Goal: Communication & Community: Share content

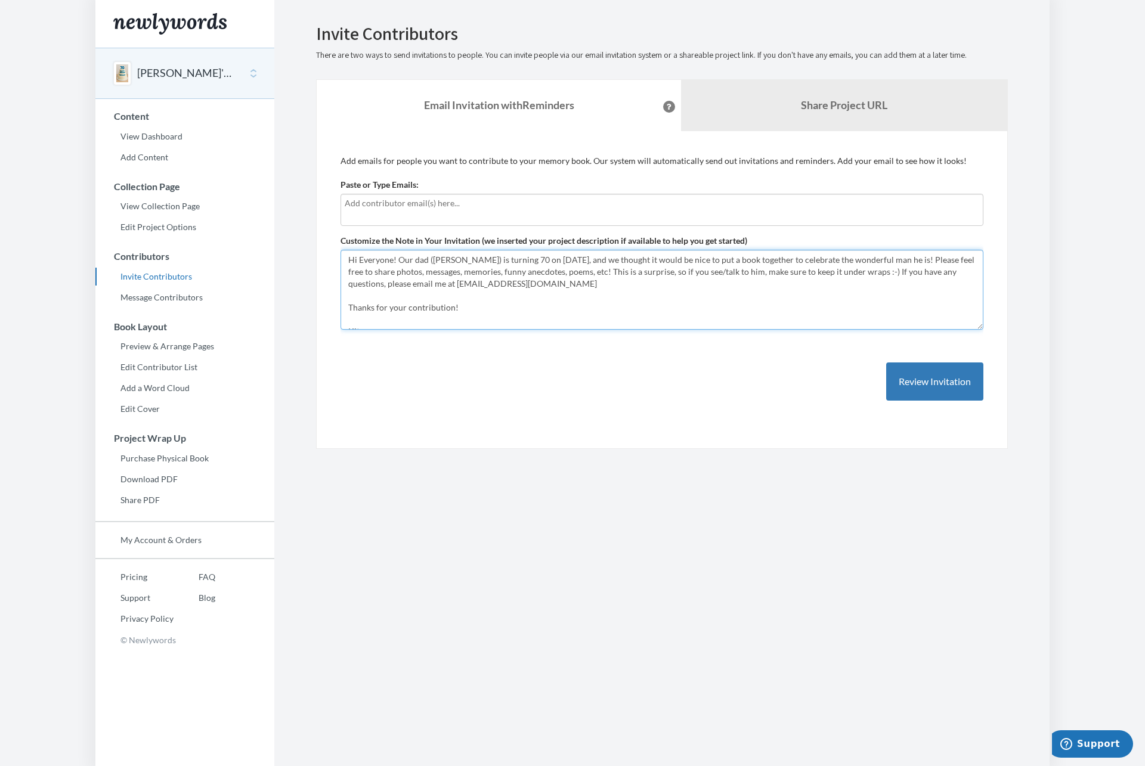
click at [398, 259] on textarea "Hi Everyone! Our dad ([PERSON_NAME]) is turning 70 on [DATE], and we thought it…" at bounding box center [661, 290] width 643 height 80
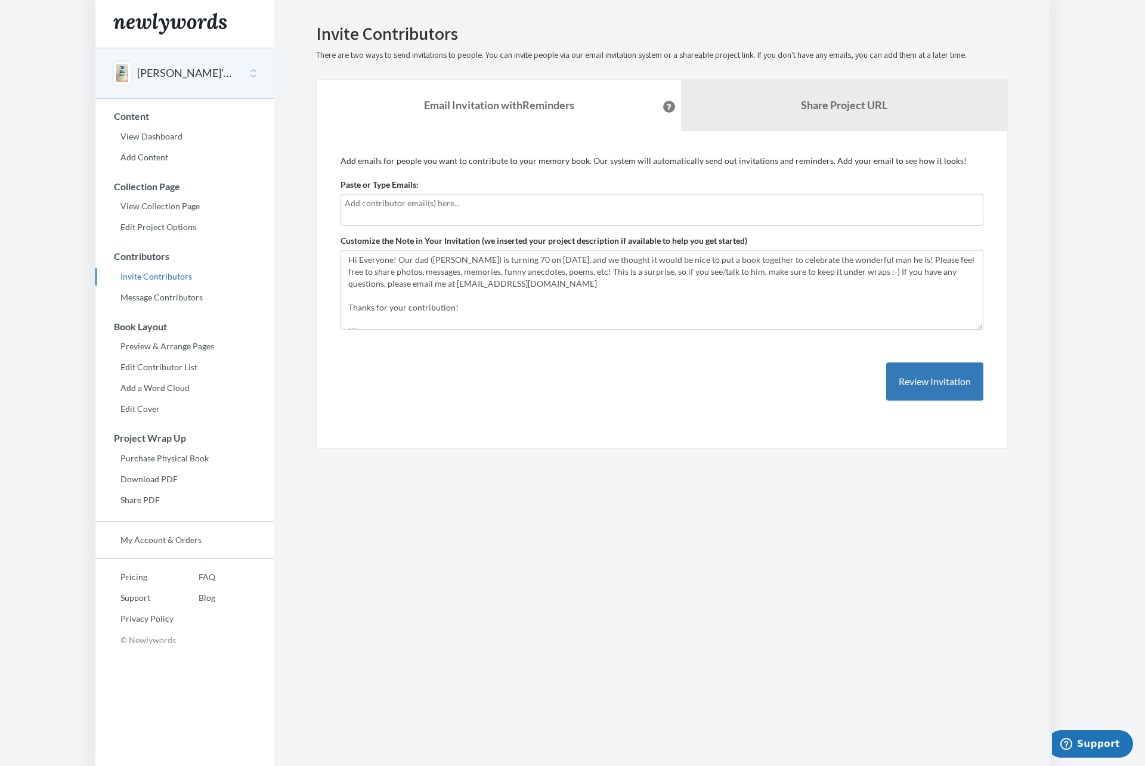
click at [405, 209] on input "text" at bounding box center [662, 203] width 634 height 13
type input "[EMAIL_ADDRESS][DOMAIN_NAME]"
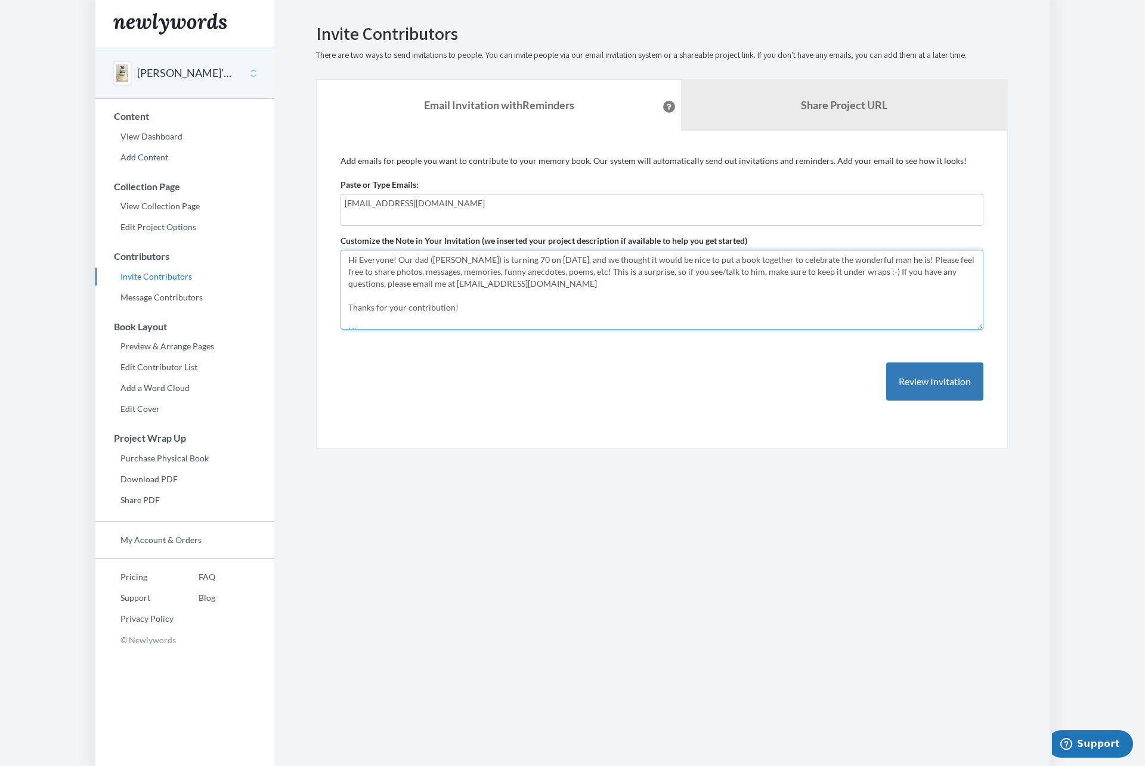
click at [399, 258] on textarea "Hi Everyone! Our dad ([PERSON_NAME]) is turning 70 on [DATE], and we thought it…" at bounding box center [661, 290] width 643 height 80
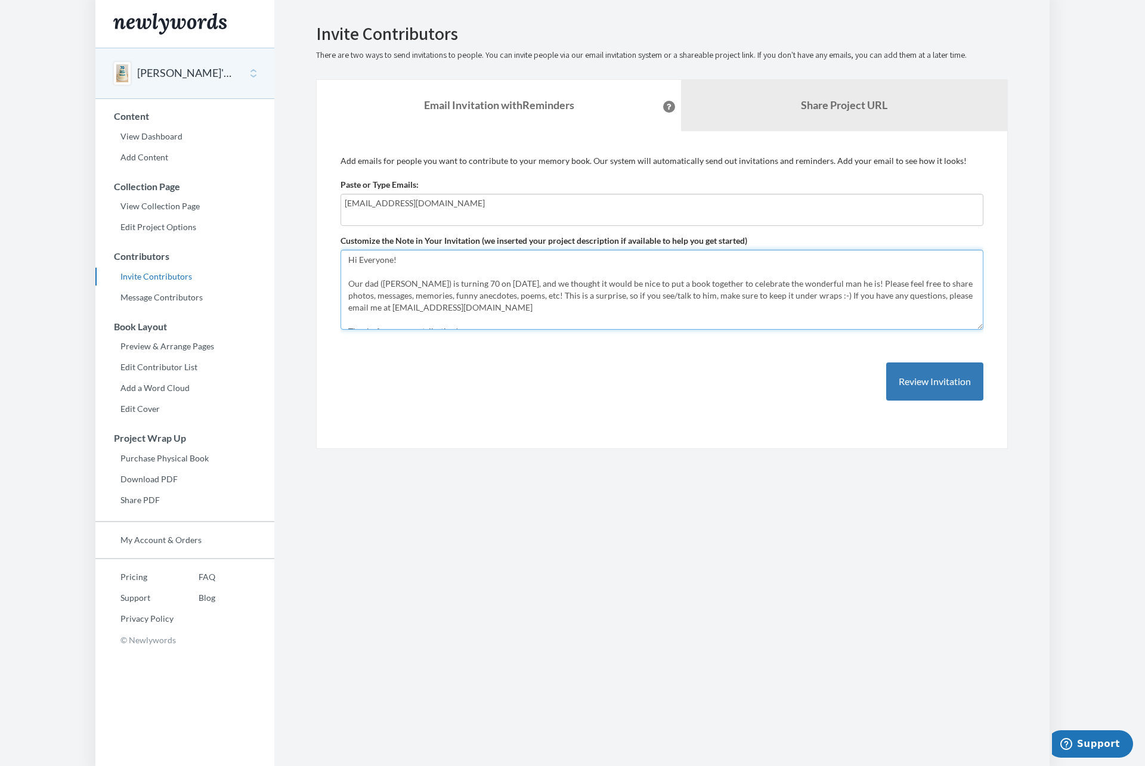
click at [845, 296] on textarea "Hi Everyone! Our dad ([PERSON_NAME]) is turning 70 on [DATE], and we thought it…" at bounding box center [661, 290] width 643 height 80
click at [844, 295] on textarea "Hi Everyone! Our dad ([PERSON_NAME]) is turning 70 on [DATE], and we thought it…" at bounding box center [661, 290] width 643 height 80
click at [853, 294] on textarea "Hi Everyone! Our dad ([PERSON_NAME]) is turning 70 on [DATE], and we thought it…" at bounding box center [661, 290] width 643 height 80
click at [562, 295] on textarea "Hi Everyone! Our dad ([PERSON_NAME]) is turning 70 on [DATE], and we thought it…" at bounding box center [661, 290] width 643 height 80
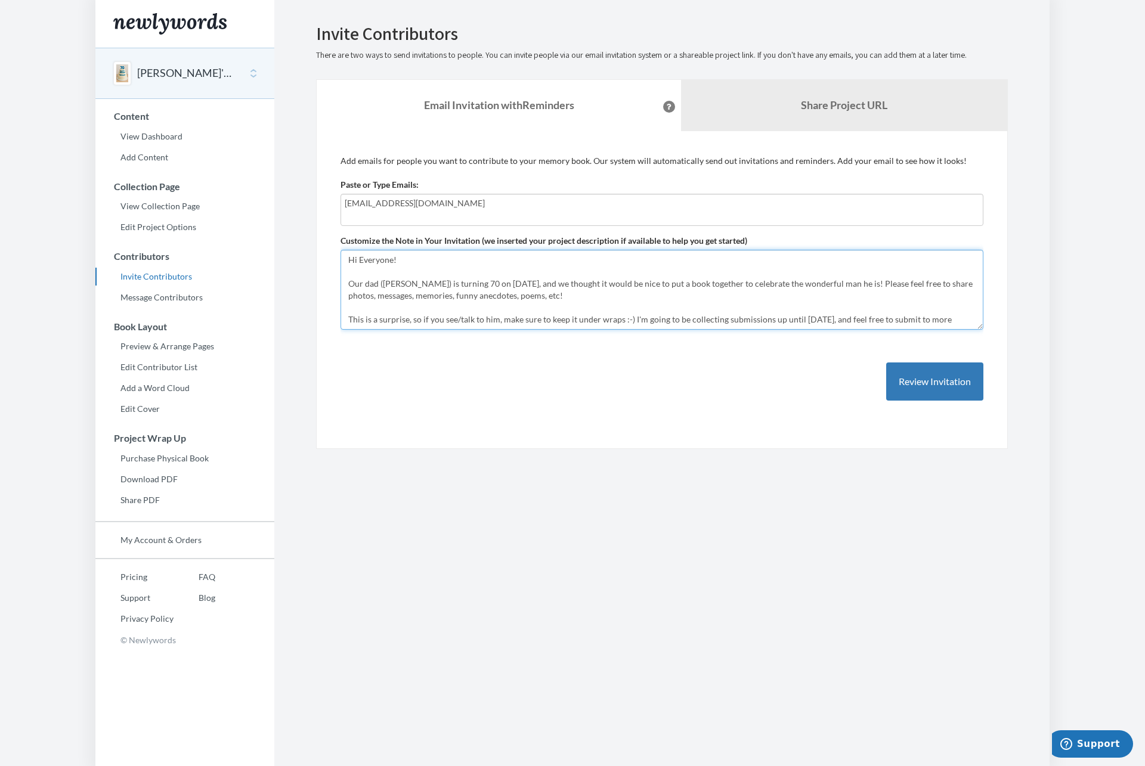
click at [566, 297] on textarea "Hi Everyone! Our dad ([PERSON_NAME]) is turning 70 on [DATE], and we thought it…" at bounding box center [661, 290] width 643 height 80
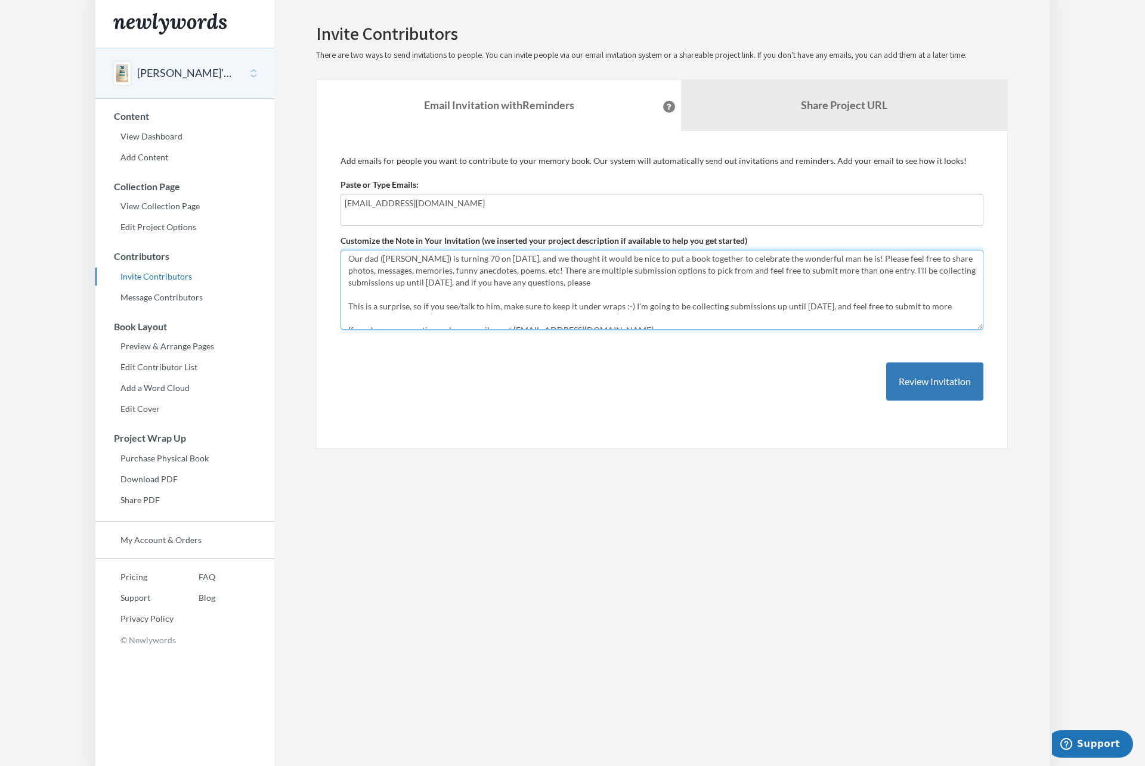
scroll to position [45, 0]
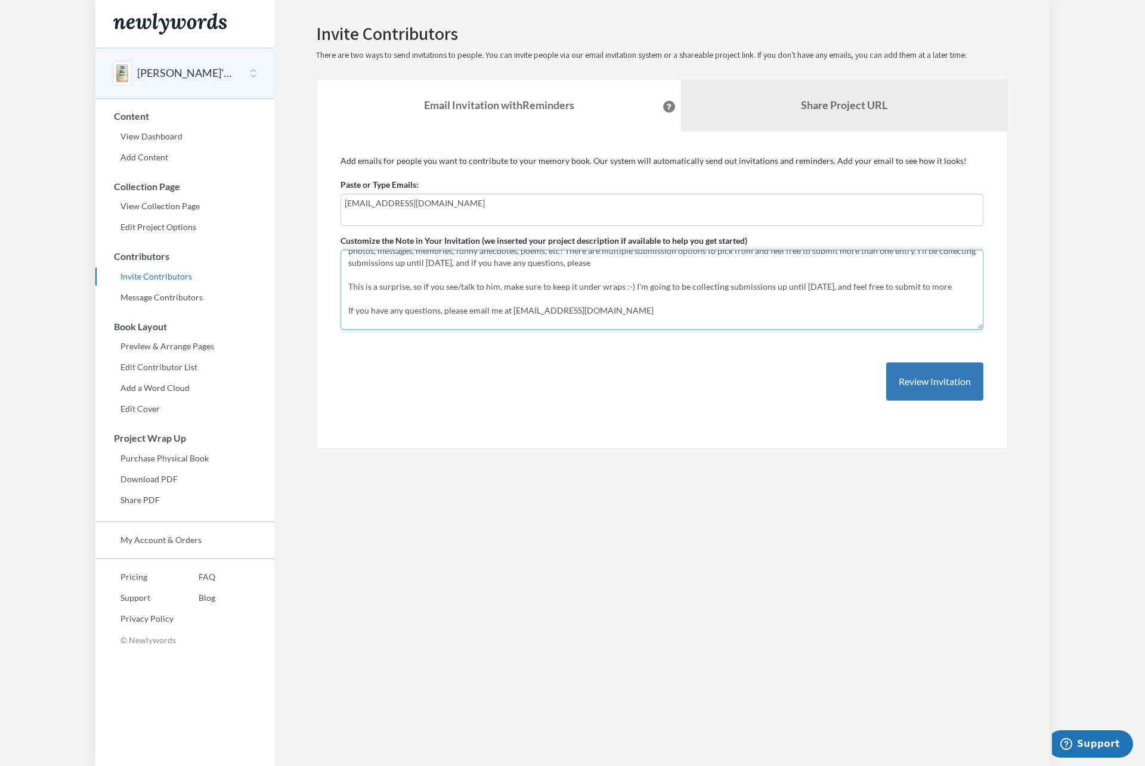
drag, startPoint x: 590, startPoint y: 310, endPoint x: 469, endPoint y: 308, distance: 121.1
click at [469, 308] on textarea "Hi Everyone! Our dad ([PERSON_NAME]) is turning 70 on [DATE], and we thought it…" at bounding box center [661, 290] width 643 height 80
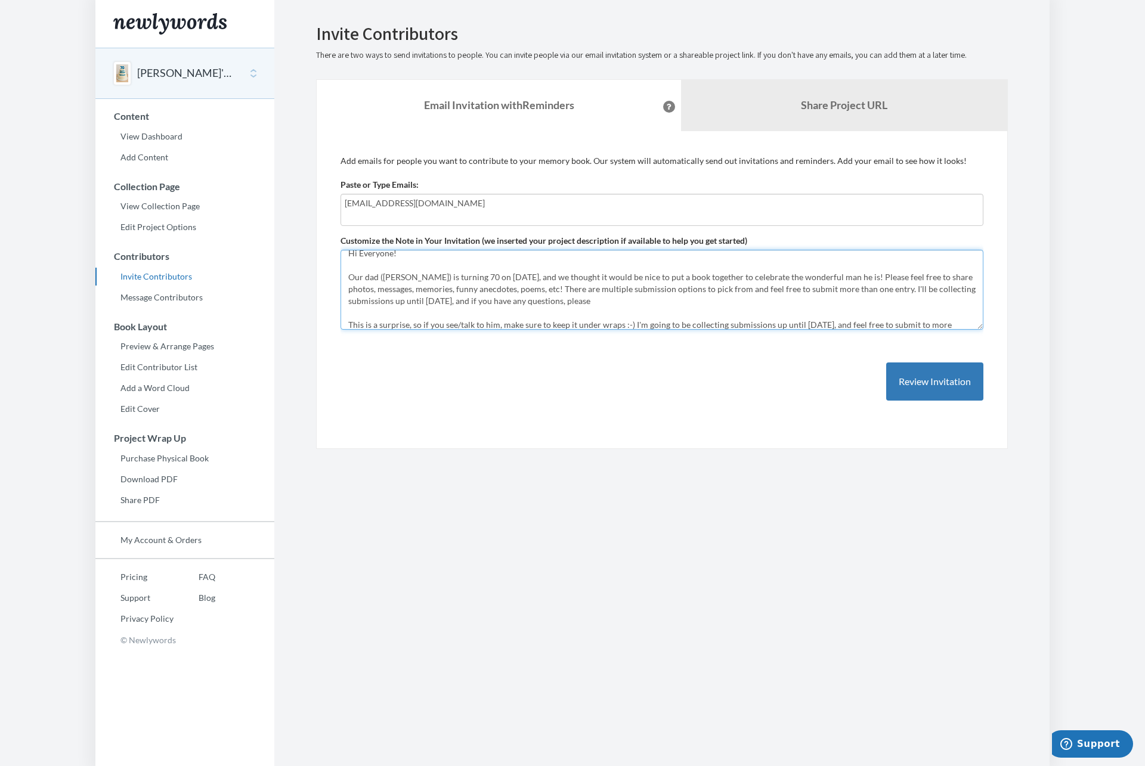
click at [615, 298] on textarea "Hi Everyone! Our dad ([PERSON_NAME]) is turning 70 on [DATE], and we thought it…" at bounding box center [661, 290] width 643 height 80
paste textarea "email me at [EMAIL_ADDRESS][DOMAIN_NAME]"
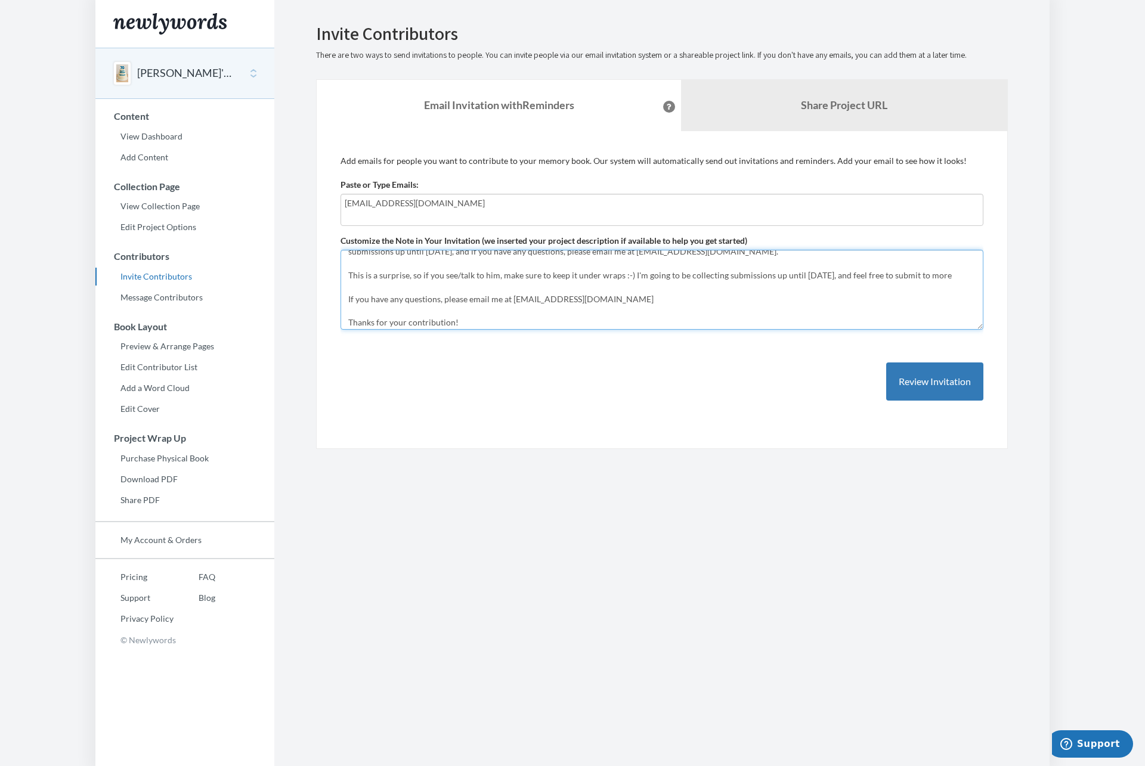
scroll to position [58, 0]
drag, startPoint x: 617, startPoint y: 297, endPoint x: 597, endPoint y: 294, distance: 20.5
click at [596, 296] on textarea "Hi Everyone! Our dad ([PERSON_NAME]) is turning 70 on [DATE], and we thought it…" at bounding box center [661, 290] width 643 height 80
drag, startPoint x: 356, startPoint y: 271, endPoint x: 628, endPoint y: 271, distance: 271.9
click at [628, 271] on textarea "Hi Everyone! Our dad ([PERSON_NAME]) is turning 70 on [DATE], and we thought it…" at bounding box center [661, 290] width 643 height 80
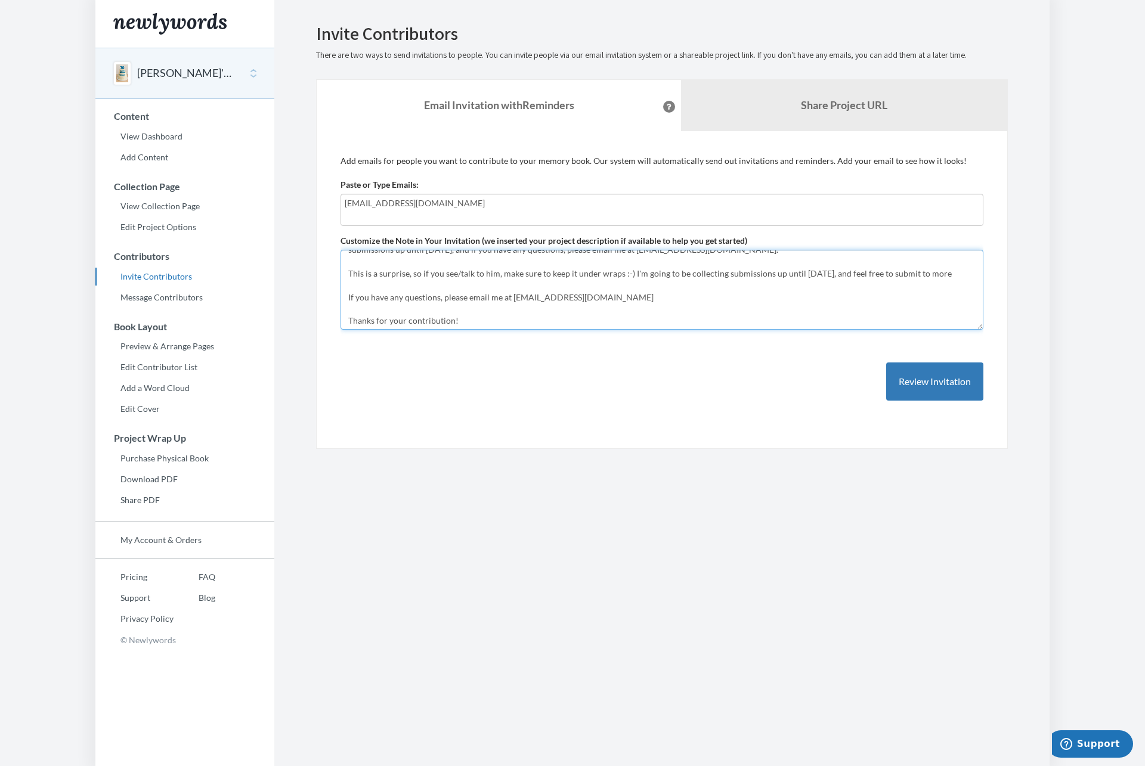
drag, startPoint x: 957, startPoint y: 275, endPoint x: 352, endPoint y: 265, distance: 605.2
click at [352, 265] on textarea "Hi Everyone! Our dad ([PERSON_NAME]) is turning 70 on [DATE], and we thought it…" at bounding box center [661, 290] width 643 height 80
drag, startPoint x: 610, startPoint y: 286, endPoint x: 349, endPoint y: 279, distance: 261.2
click at [349, 279] on textarea "Hi Everyone! Our dad ([PERSON_NAME]) is turning 70 on [DATE], and we thought it…" at bounding box center [661, 290] width 643 height 80
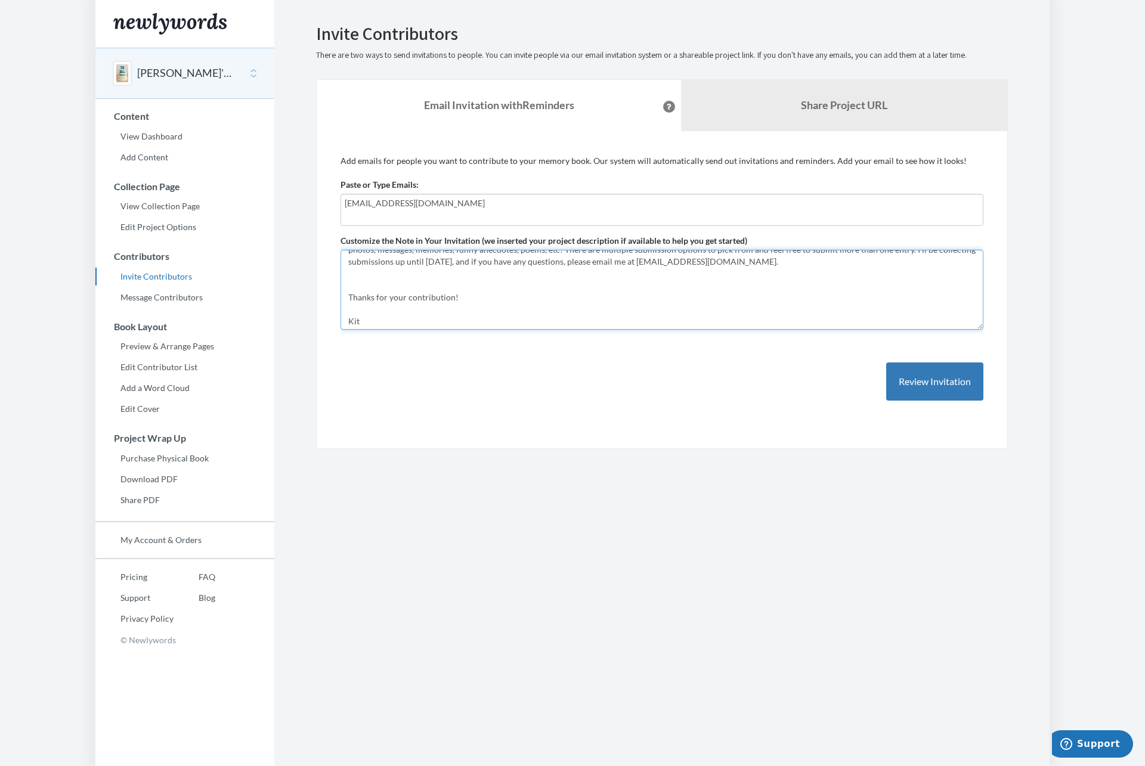
drag, startPoint x: 473, startPoint y: 298, endPoint x: 369, endPoint y: 297, distance: 104.3
click at [369, 297] on textarea "Hi Everyone! Our dad ([PERSON_NAME]) is turning 70 on [DATE], and we thought it…" at bounding box center [661, 290] width 643 height 80
paste textarea "This is a surprise, so if you see/talk to him, make sure to keep it under wraps…"
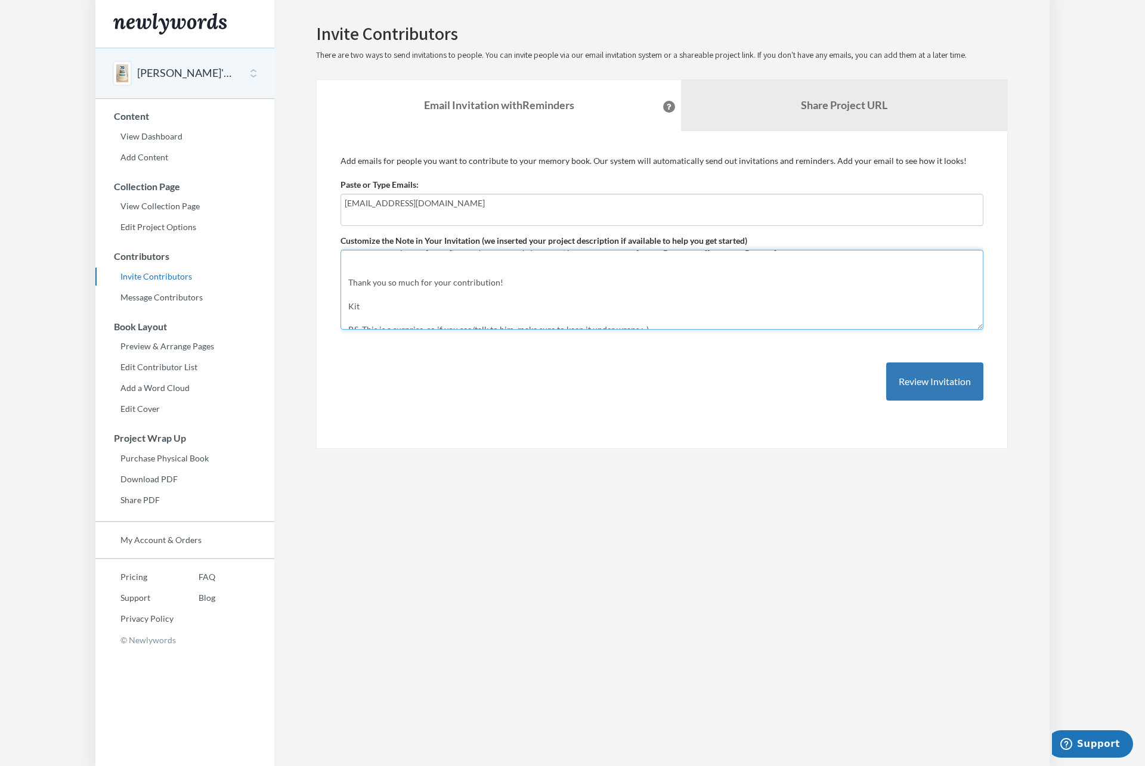
click at [419, 296] on textarea "Hi Everyone! Our dad ([PERSON_NAME]) is turning 70 on [DATE], and we thought it…" at bounding box center [661, 290] width 643 height 80
click at [402, 302] on textarea "Hi Everyone! Our dad ([PERSON_NAME]) is turning 70 on [DATE], and we thought it…" at bounding box center [661, 290] width 643 height 80
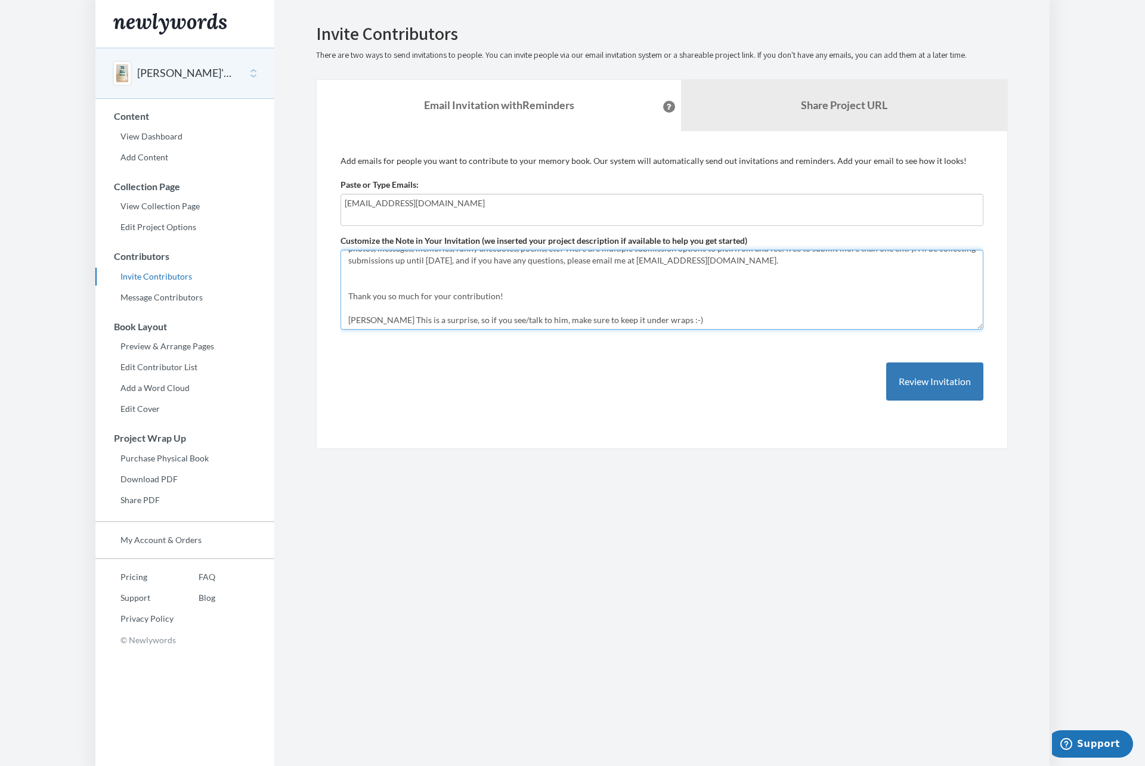
scroll to position [53, 0]
click at [379, 266] on textarea "Hi Everyone! Our dad ([PERSON_NAME]) is turning 70 on [DATE], and we thought it…" at bounding box center [661, 290] width 643 height 80
click at [546, 290] on textarea "Hi Everyone! Our dad ([PERSON_NAME]) is turning 70 on [DATE], and we thought it…" at bounding box center [661, 290] width 643 height 80
click at [369, 303] on textarea "Hi Everyone! Our dad ([PERSON_NAME]) is turning 70 on [DATE], and we thought it…" at bounding box center [661, 290] width 643 height 80
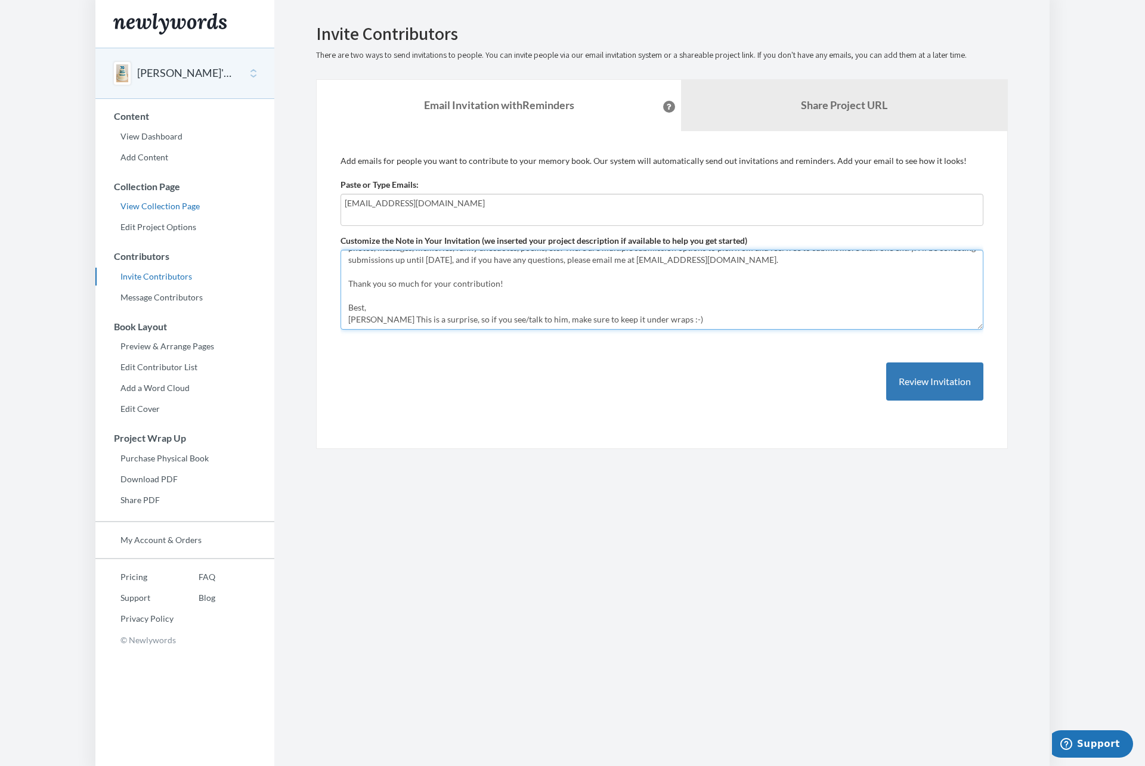
scroll to position [0, 0]
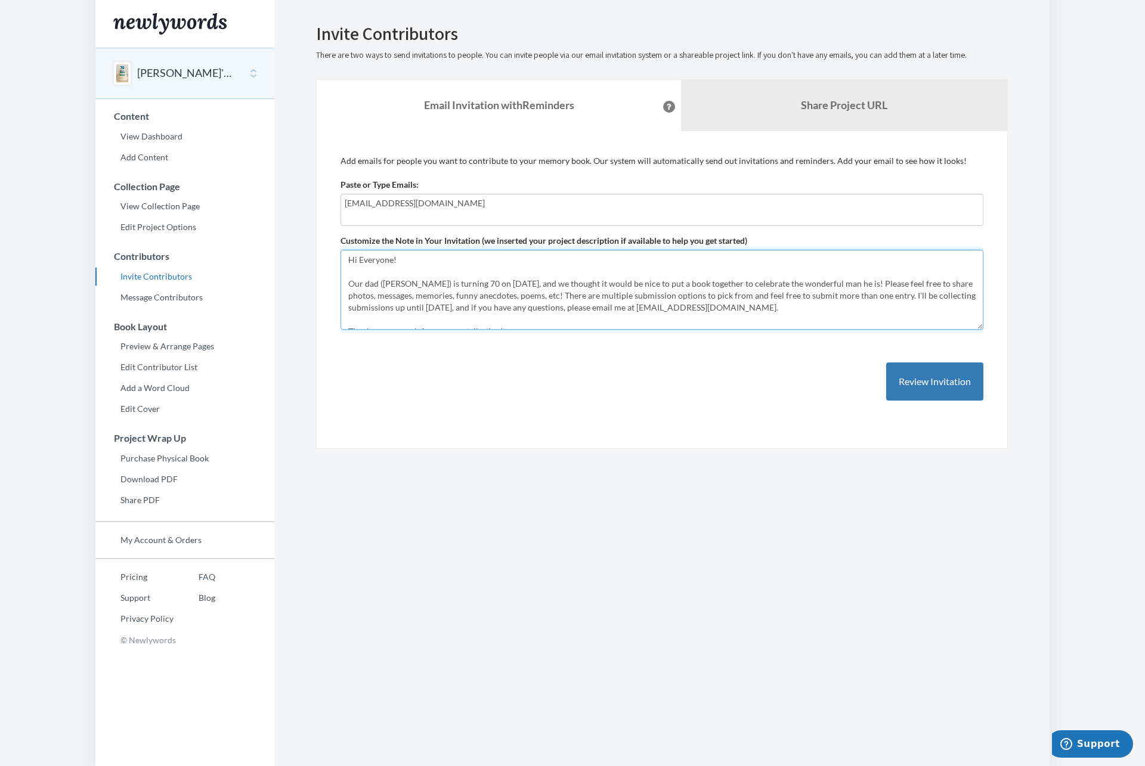
drag, startPoint x: 656, startPoint y: 317, endPoint x: 241, endPoint y: 196, distance: 431.7
click at [241, 196] on div "Main menu [PERSON_NAME]'s 70th Birthday Select a project [PERSON_NAME]'s 70th B…" at bounding box center [572, 383] width 954 height 766
type textarea "Hi Everyone! Our dad ([PERSON_NAME]) is turning 70 on [DATE], and we thought it…"
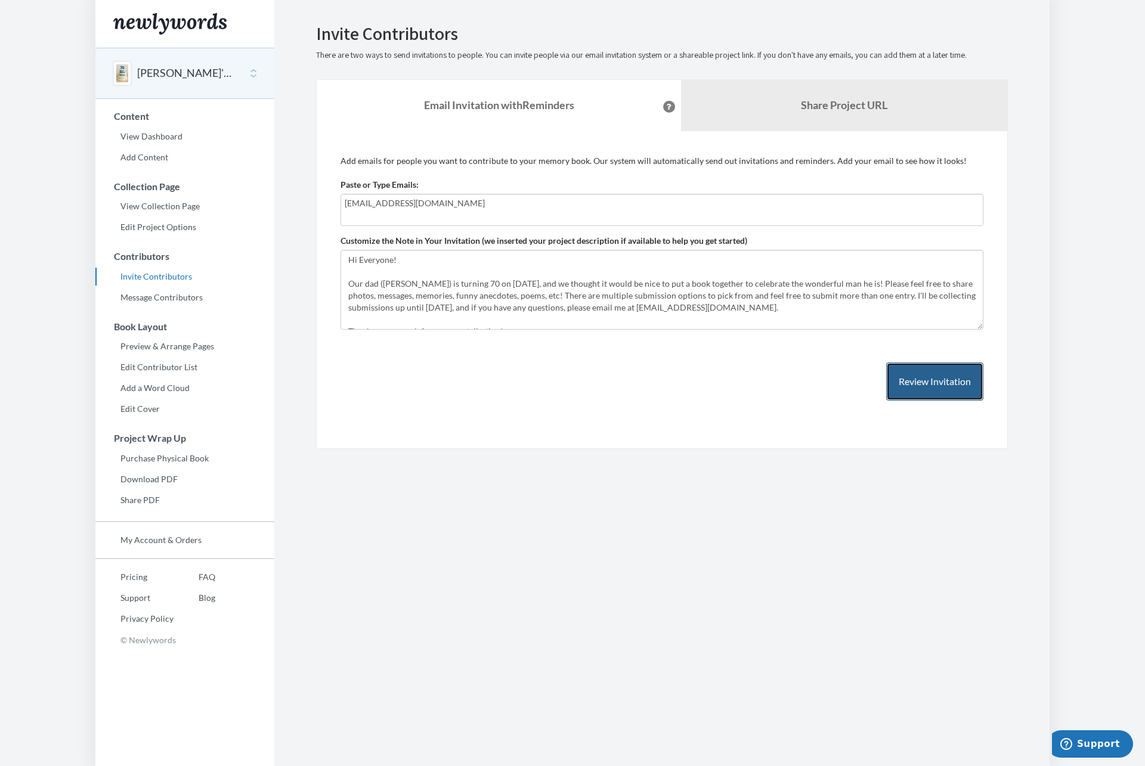
click at [925, 383] on button "Review Invitation" at bounding box center [934, 381] width 97 height 39
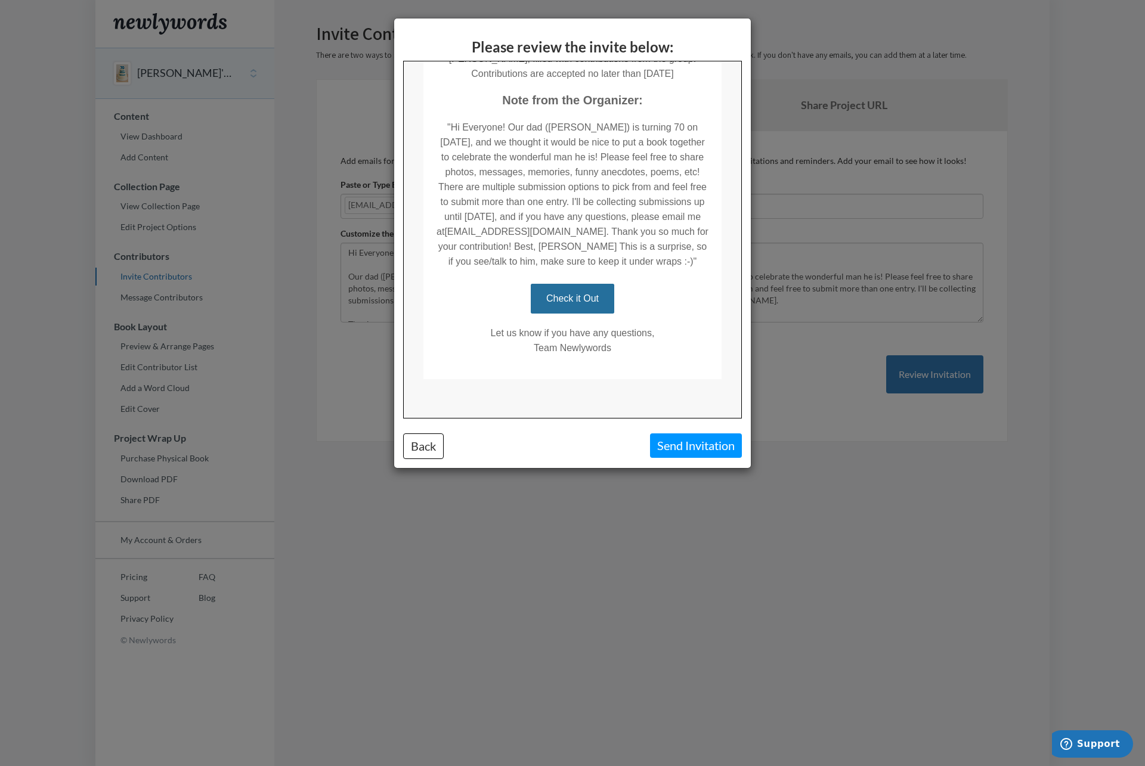
scroll to position [292, 0]
click at [582, 296] on link "Check it Out" at bounding box center [571, 295] width 83 height 30
click at [569, 297] on link "Check it Out" at bounding box center [571, 295] width 83 height 30
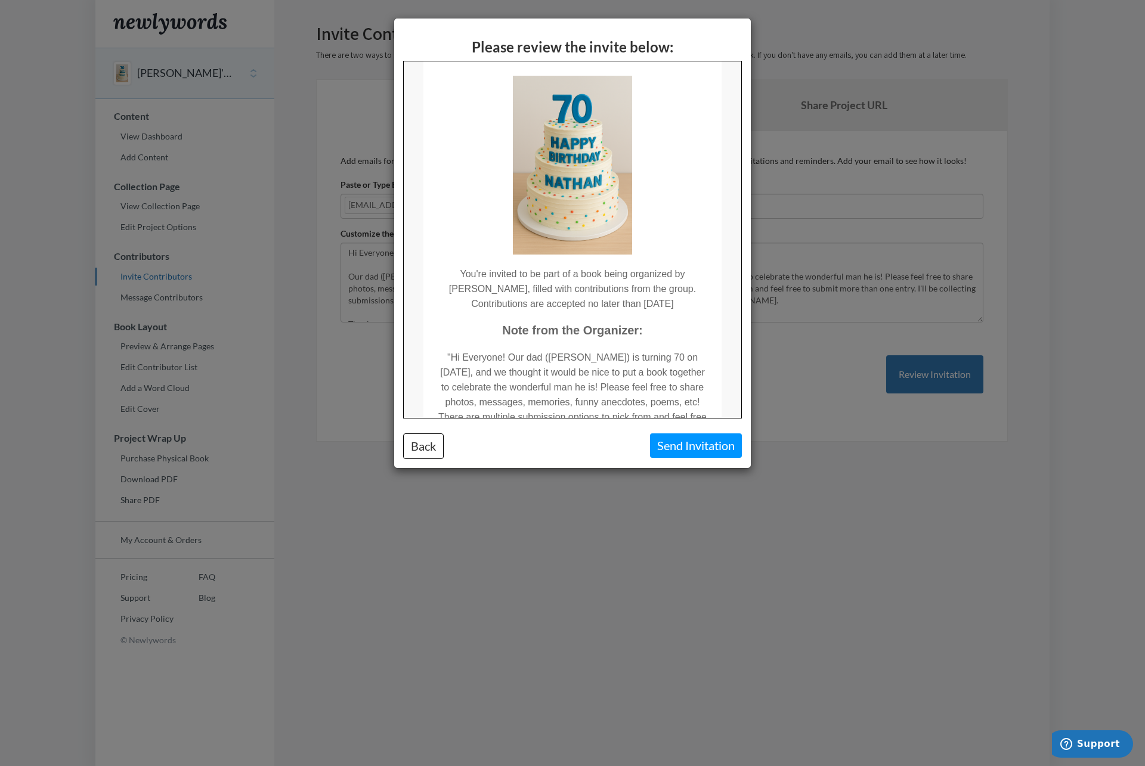
scroll to position [40, 0]
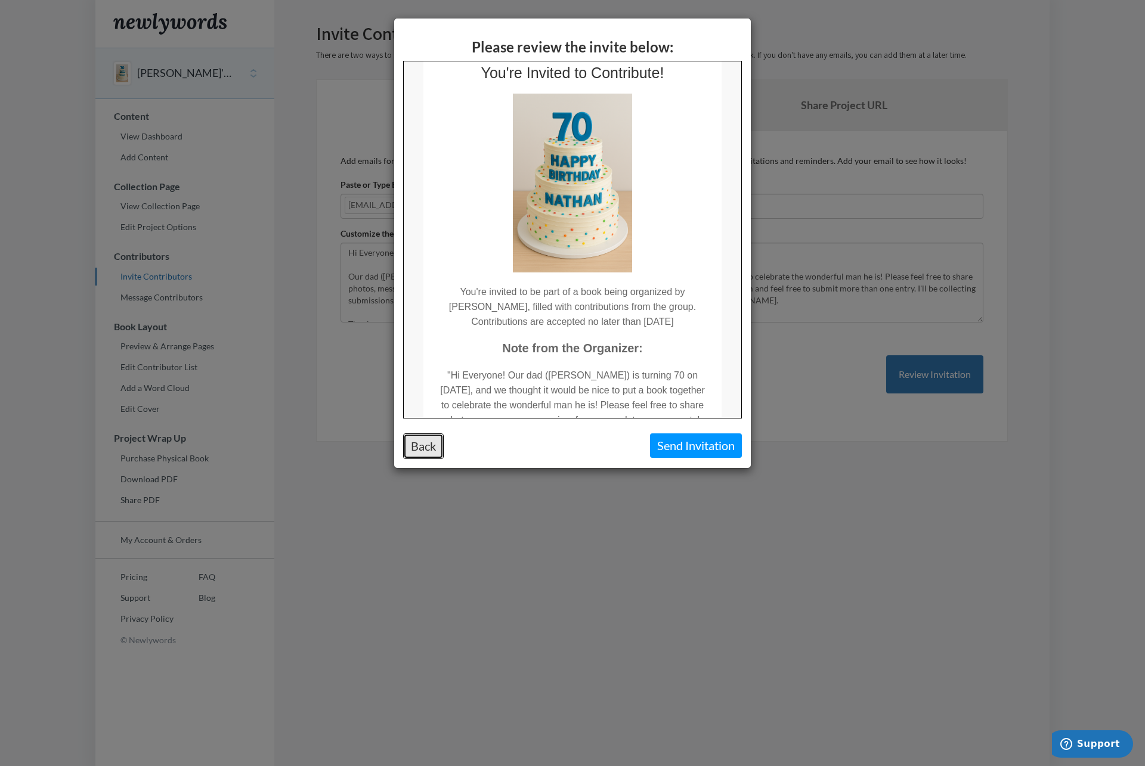
click at [427, 453] on button "Back" at bounding box center [423, 446] width 41 height 26
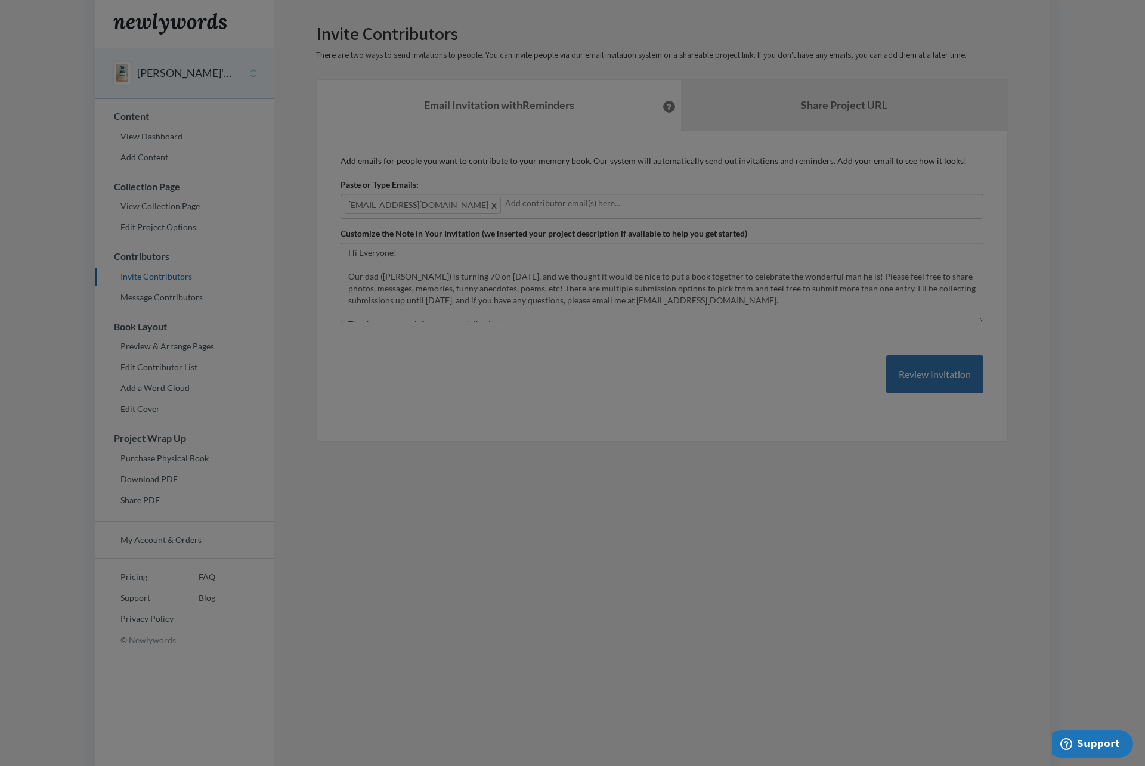
scroll to position [0, 0]
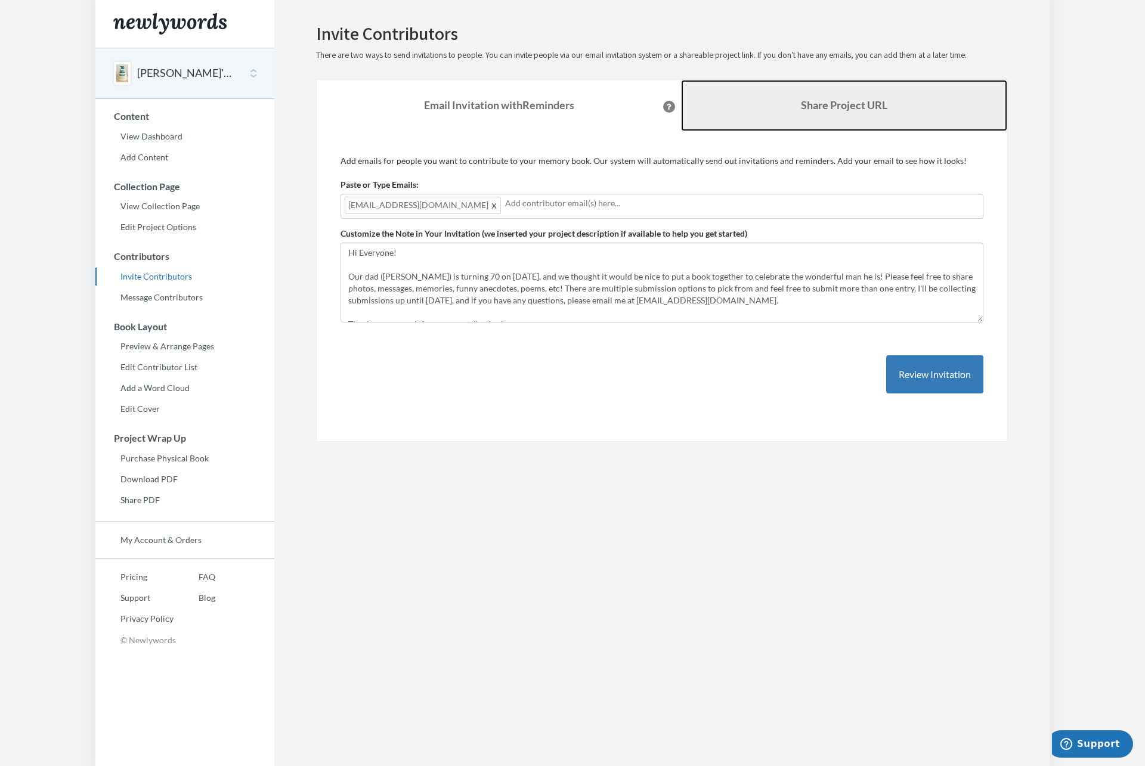
click at [838, 97] on link "Share Project URL" at bounding box center [844, 105] width 326 height 51
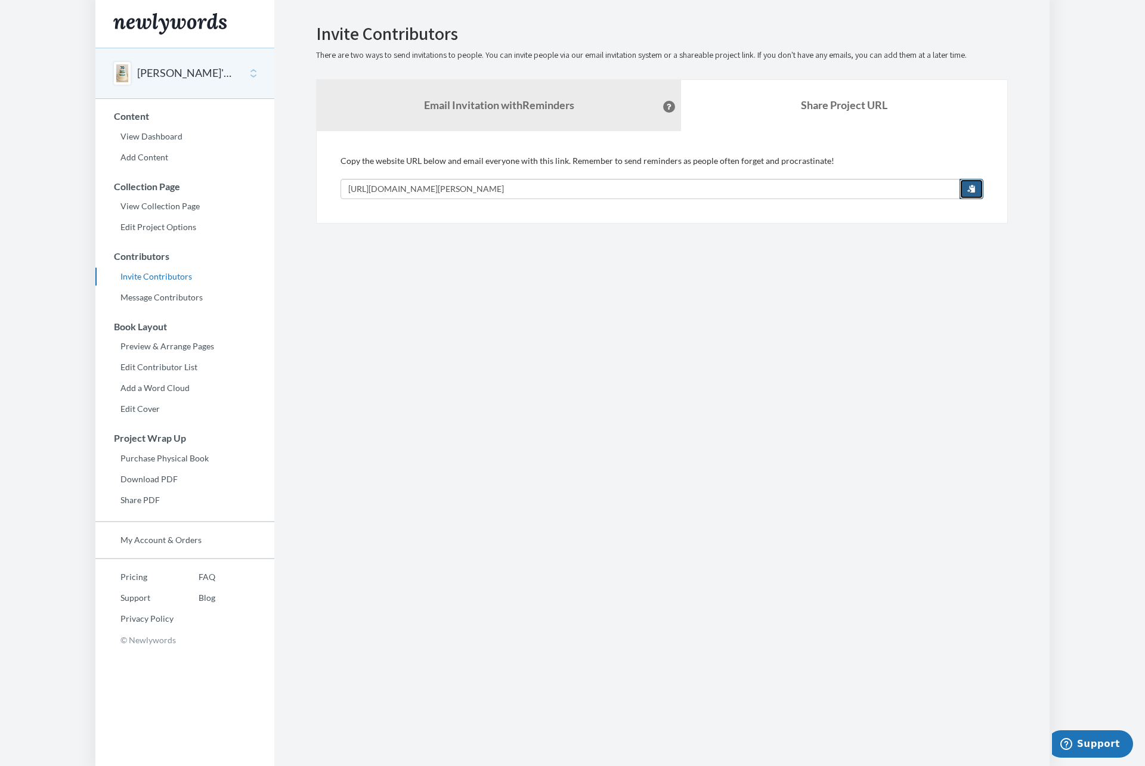
click at [972, 188] on span "button" at bounding box center [971, 188] width 8 height 8
click at [553, 111] on strong "Email Invitation with Reminders" at bounding box center [499, 104] width 150 height 13
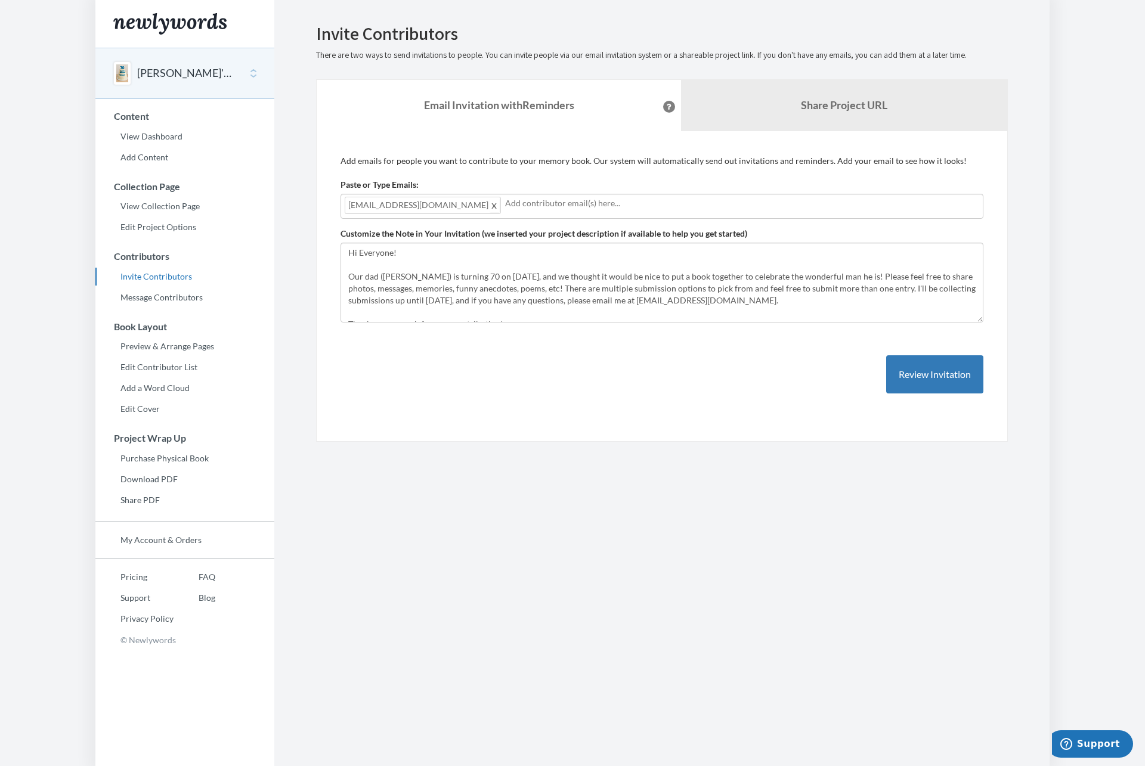
click at [490, 204] on span at bounding box center [494, 205] width 9 height 14
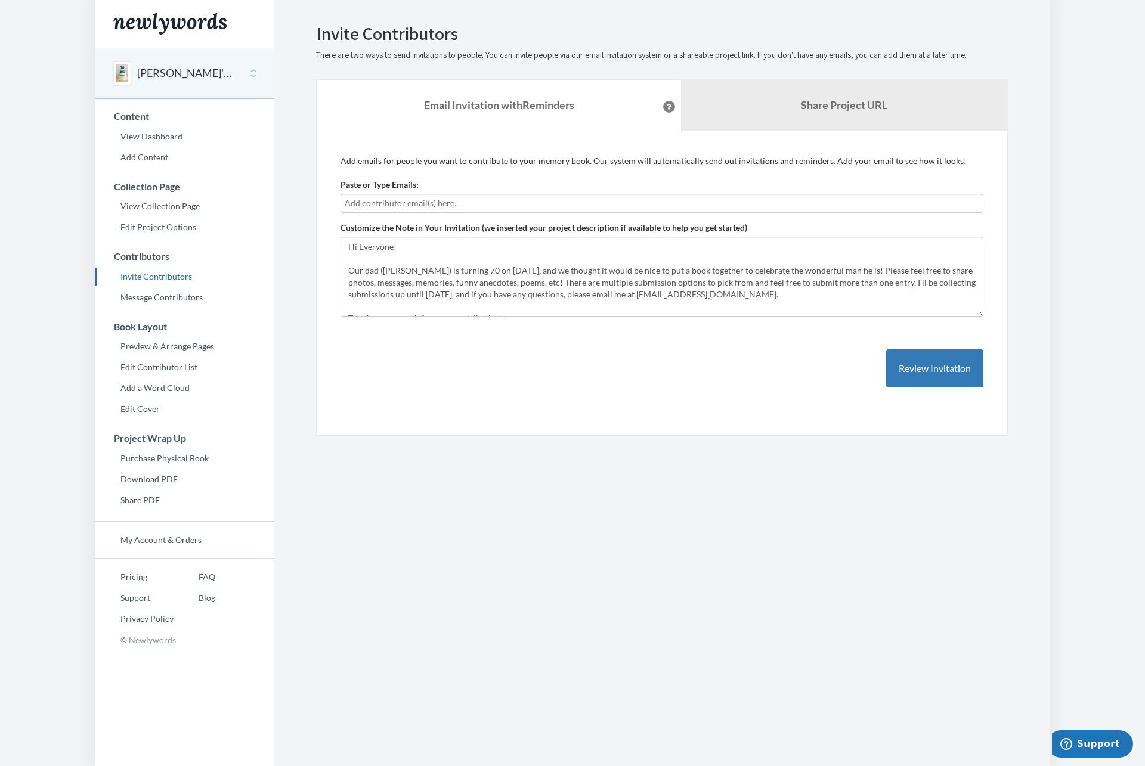
click at [420, 204] on input "text" at bounding box center [662, 203] width 634 height 13
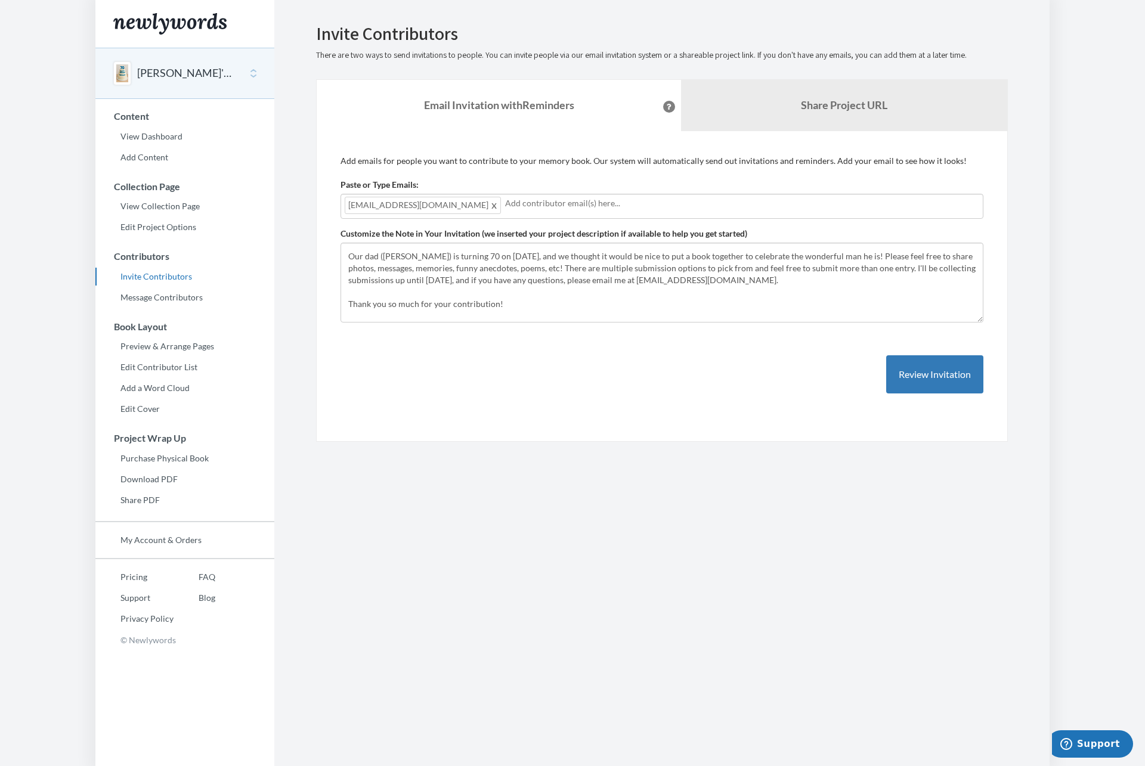
scroll to position [21, 0]
click at [944, 376] on button "Review Invitation" at bounding box center [934, 374] width 97 height 39
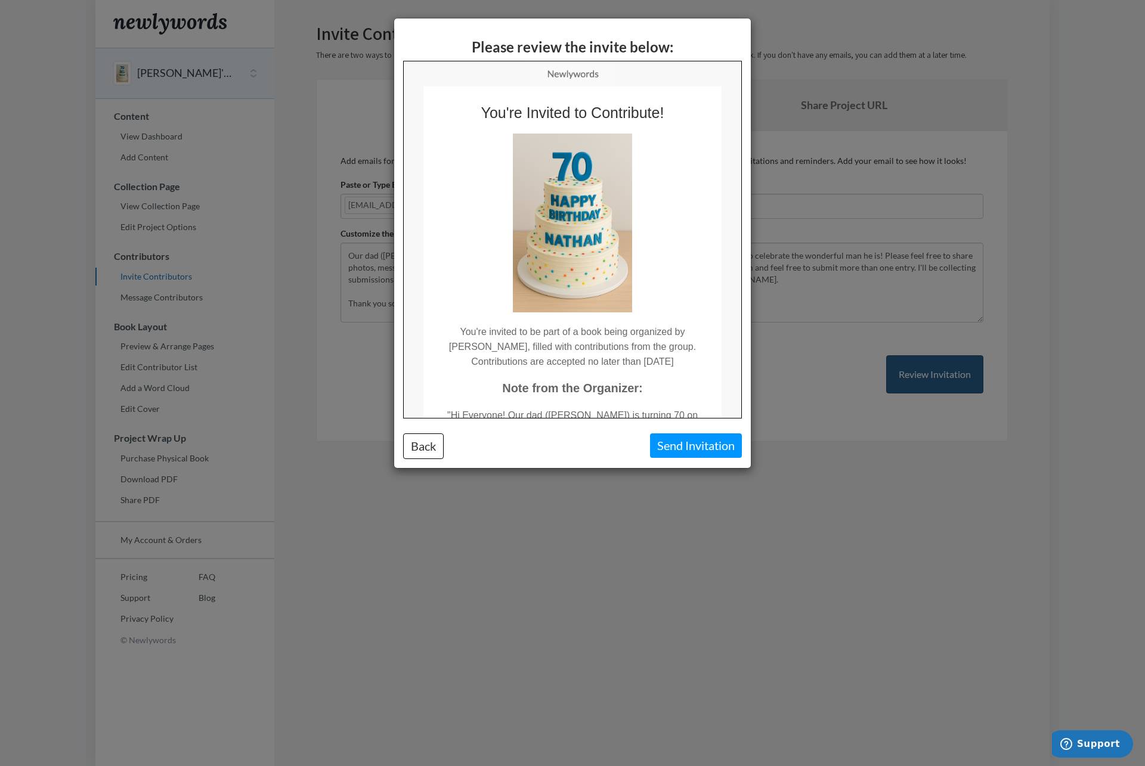
scroll to position [0, 0]
click at [702, 447] on button "Send Invitation" at bounding box center [696, 445] width 92 height 24
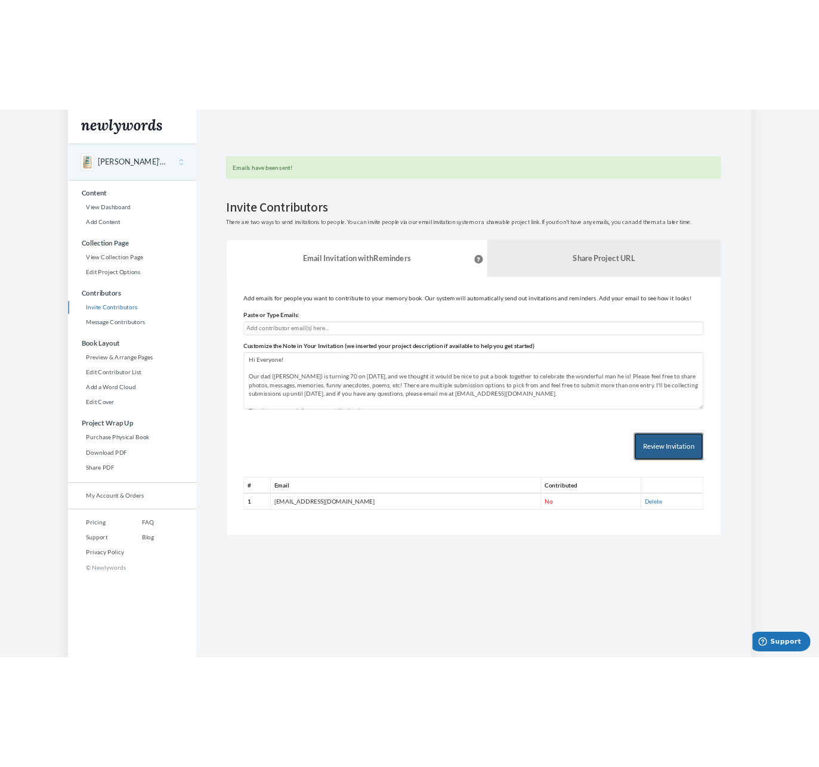
scroll to position [1, 0]
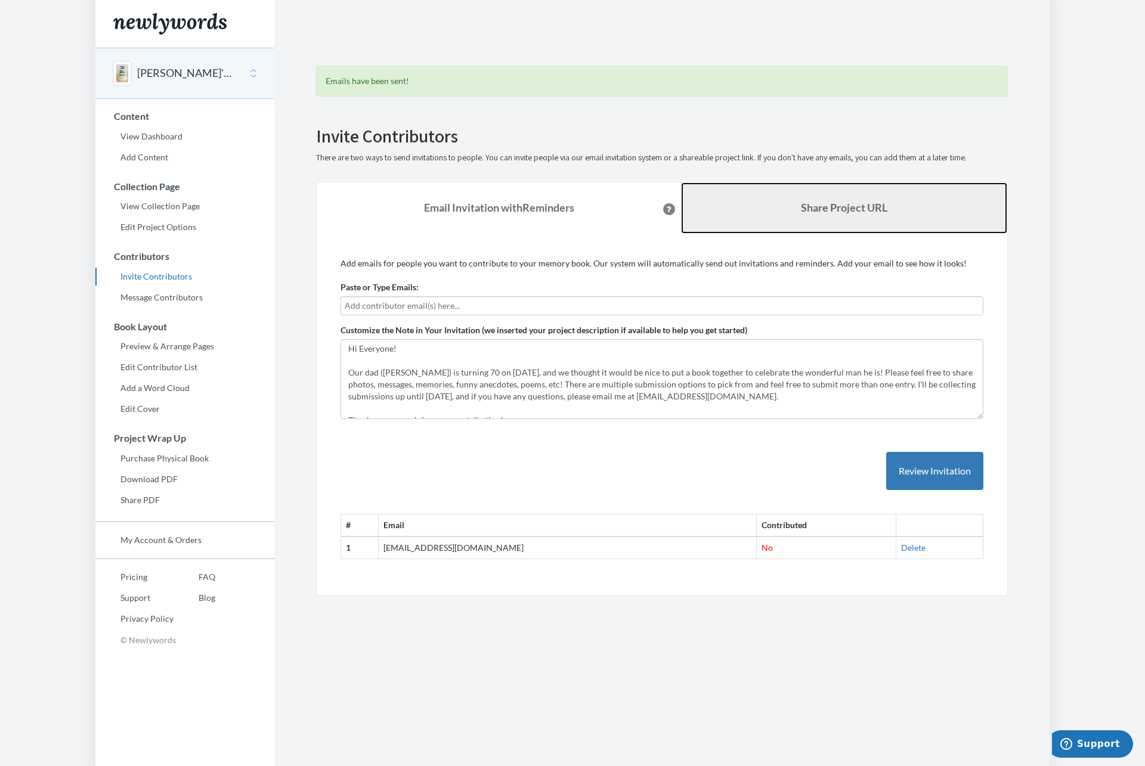
click at [802, 212] on b "Share Project URL" at bounding box center [844, 207] width 86 height 13
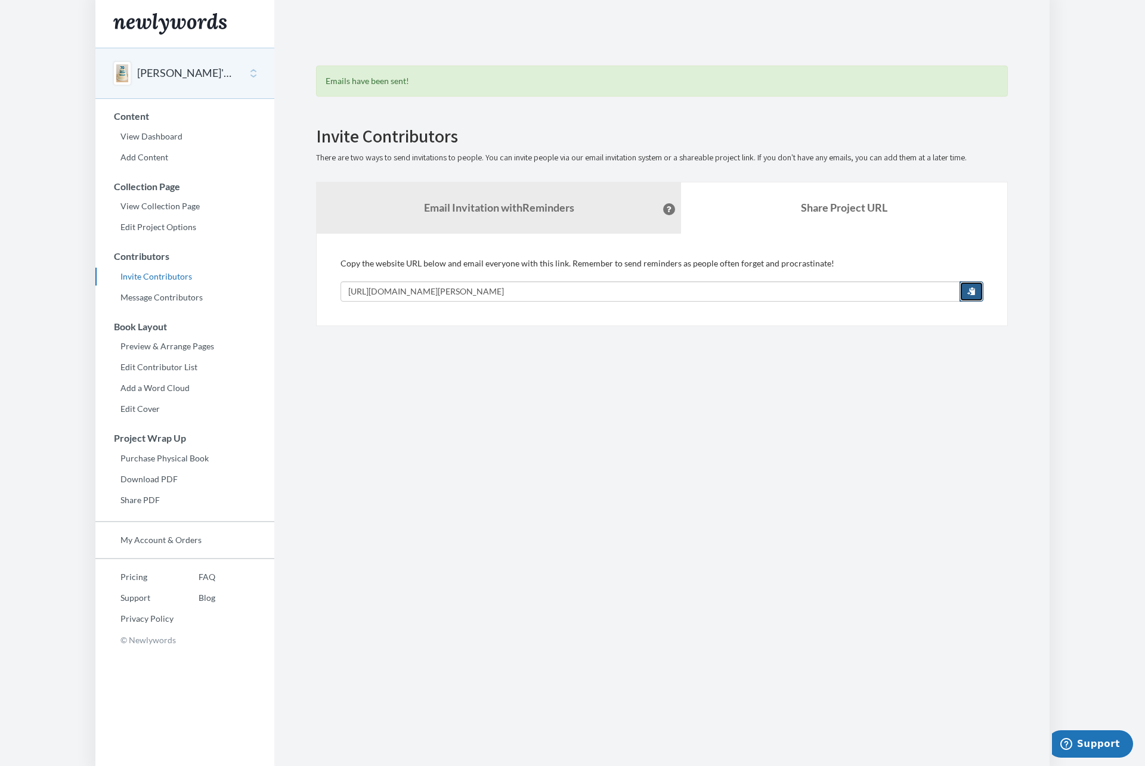
click at [971, 291] on span "button" at bounding box center [971, 291] width 8 height 8
drag, startPoint x: 445, startPoint y: 209, endPoint x: 439, endPoint y: 216, distance: 8.9
click at [445, 209] on strong "Email Invitation with Reminders" at bounding box center [499, 207] width 150 height 13
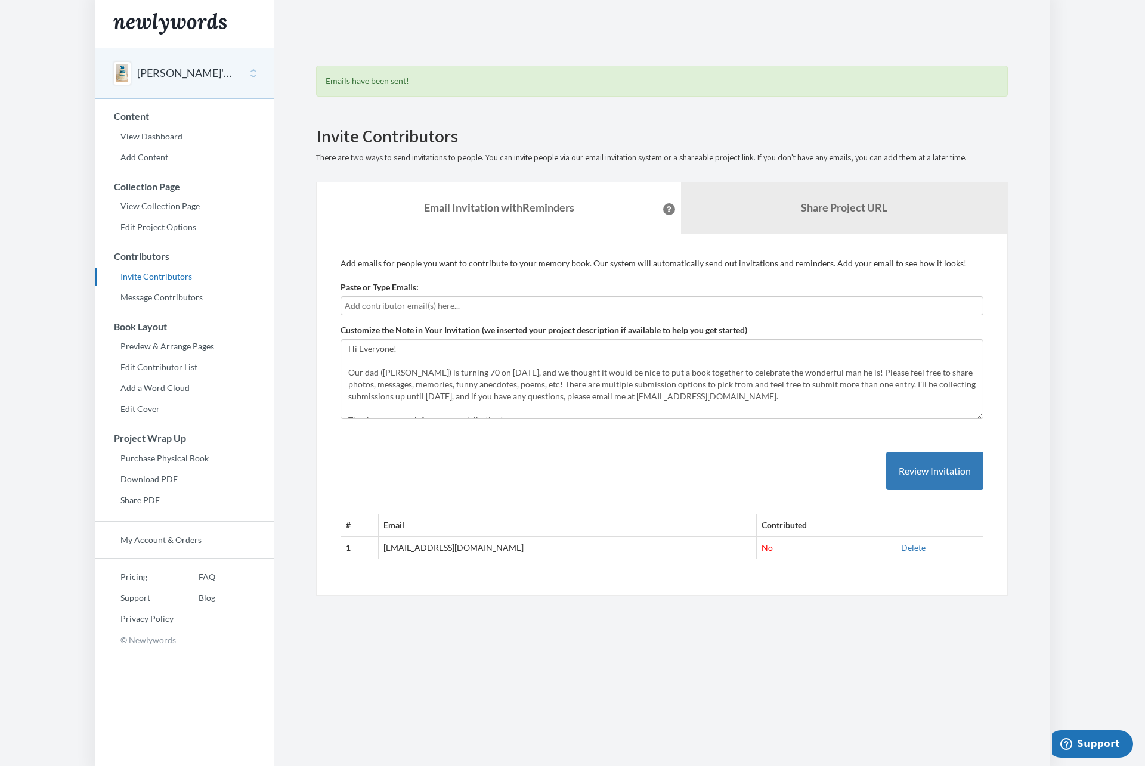
click at [404, 300] on input "text" at bounding box center [662, 305] width 634 height 13
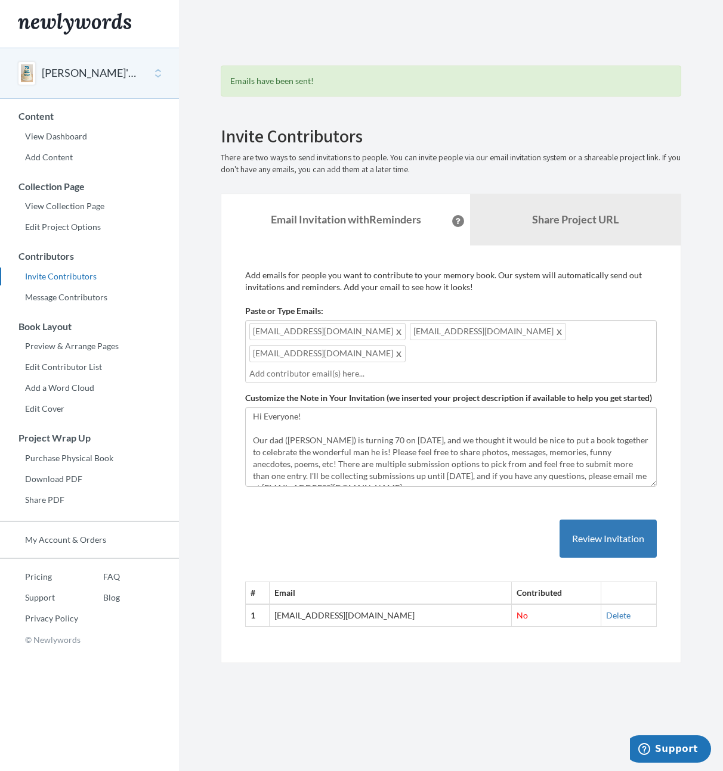
click at [506, 367] on input "text" at bounding box center [450, 373] width 403 height 13
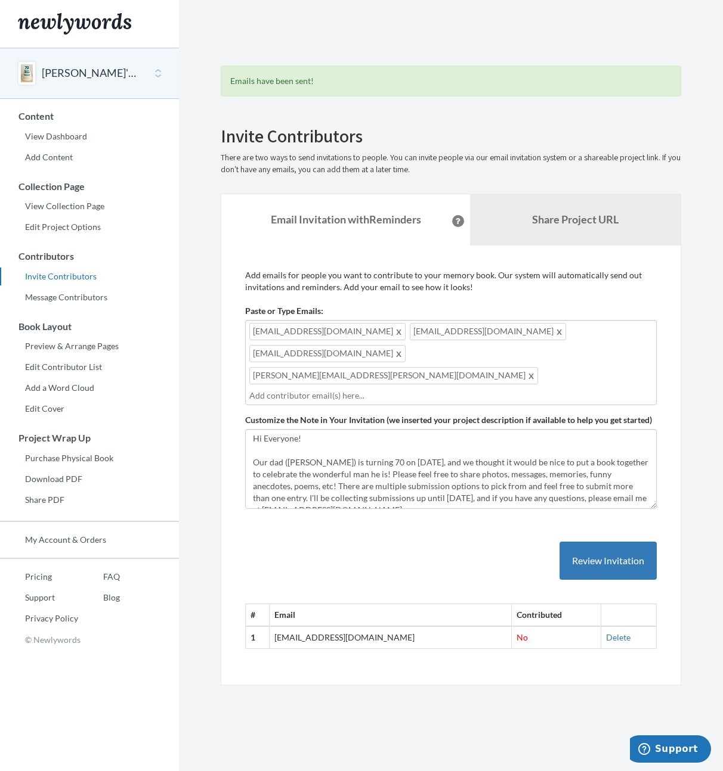
click at [437, 355] on div "[EMAIL_ADDRESS][DOMAIN_NAME] [EMAIL_ADDRESS][DOMAIN_NAME] [EMAIL_ADDRESS][DOMAI…" at bounding box center [450, 362] width 411 height 85
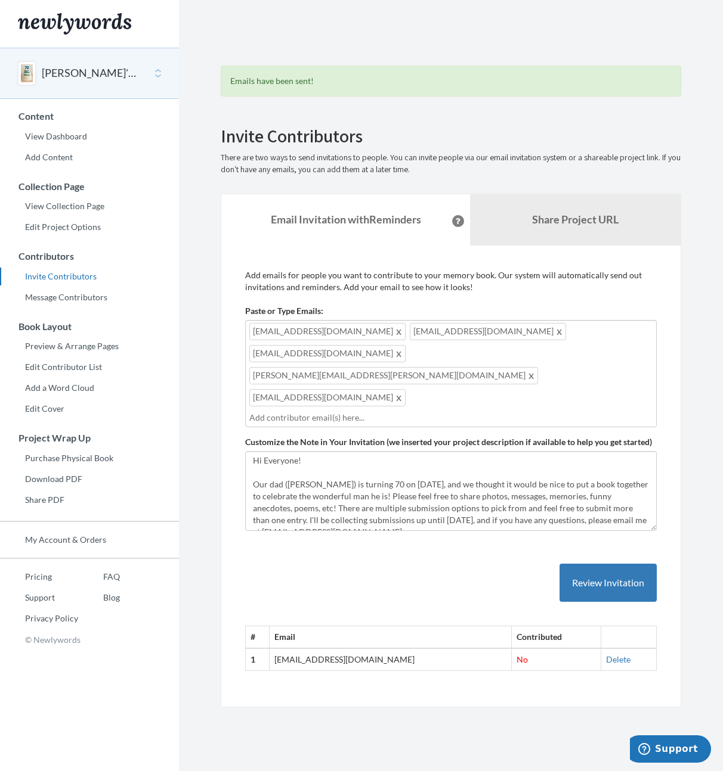
click at [532, 351] on div "[EMAIL_ADDRESS][DOMAIN_NAME] [EMAIL_ADDRESS][DOMAIN_NAME] [EMAIL_ADDRESS][DOMAI…" at bounding box center [450, 373] width 411 height 107
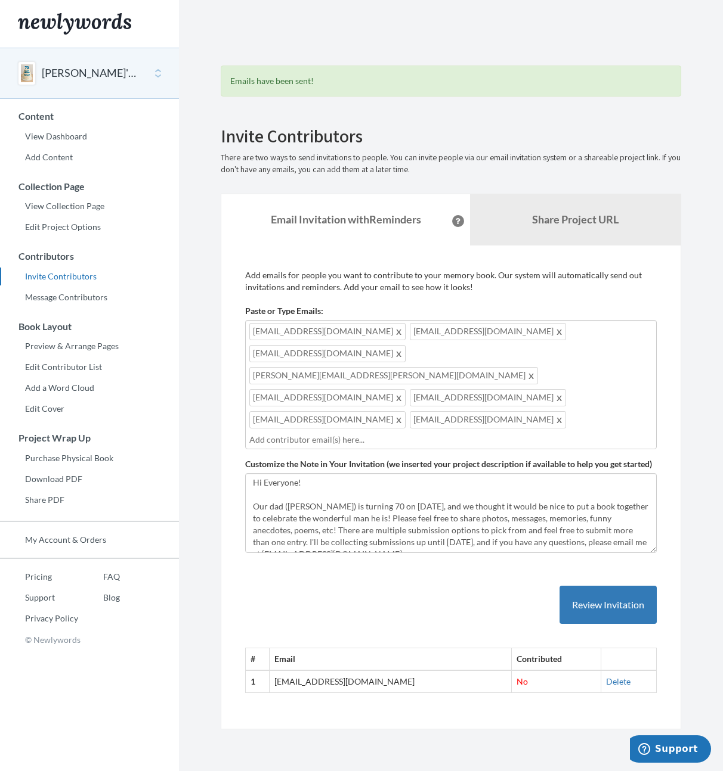
click at [516, 377] on div "[EMAIL_ADDRESS][DOMAIN_NAME] [EMAIL_ADDRESS][DOMAIN_NAME] [EMAIL_ADDRESS][DOMAI…" at bounding box center [450, 384] width 411 height 129
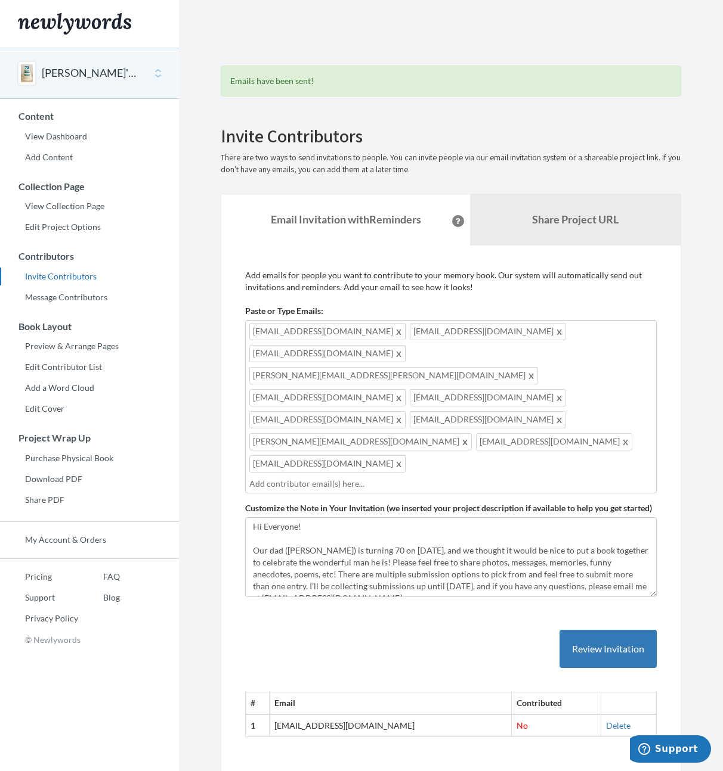
click at [315, 478] on input "text" at bounding box center [450, 484] width 403 height 13
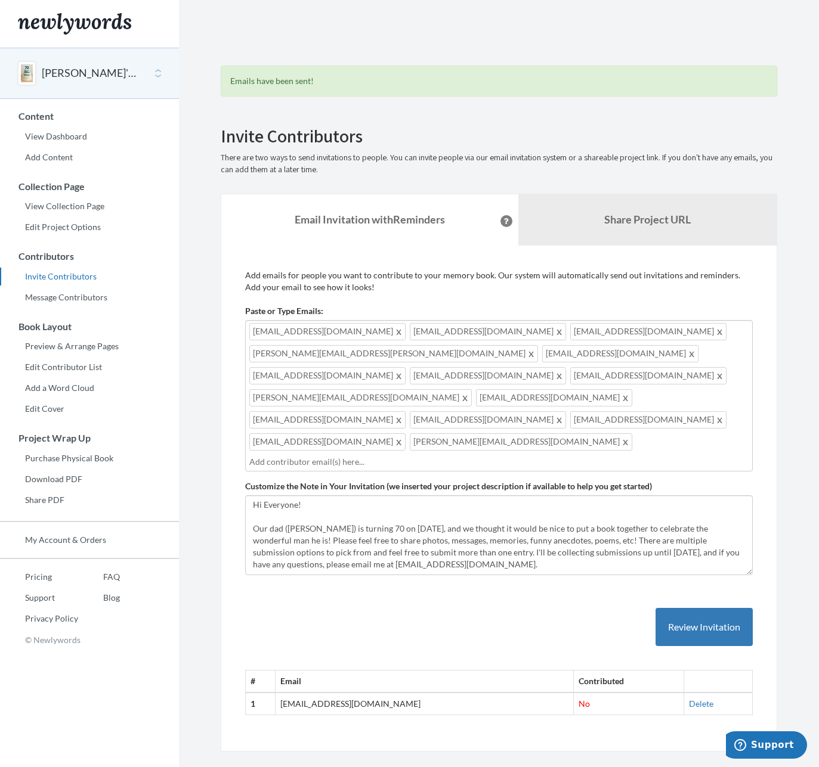
click at [396, 456] on input "text" at bounding box center [498, 462] width 499 height 13
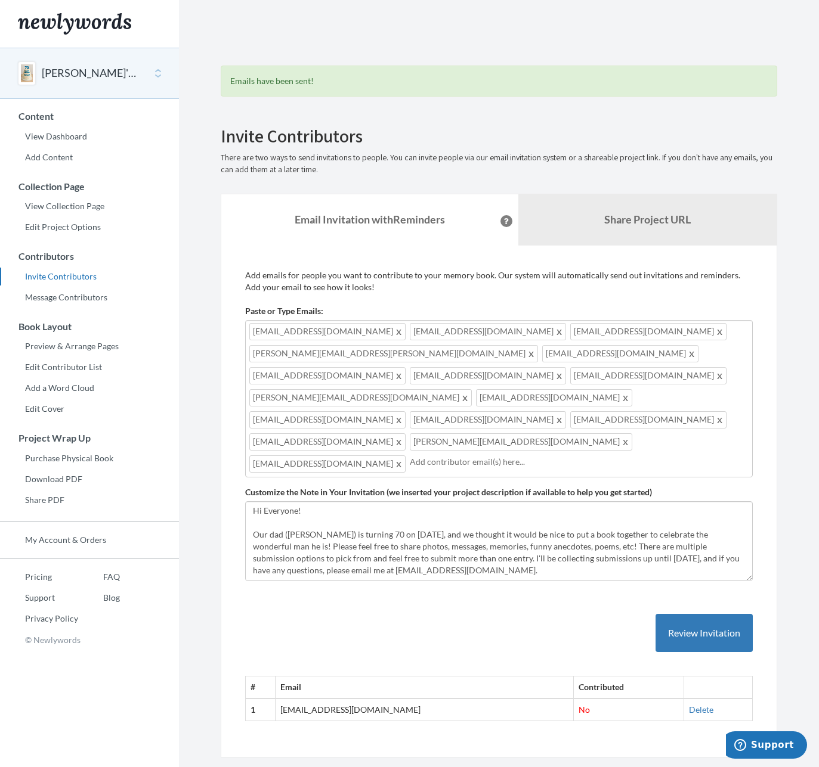
click at [410, 456] on input "text" at bounding box center [579, 462] width 339 height 13
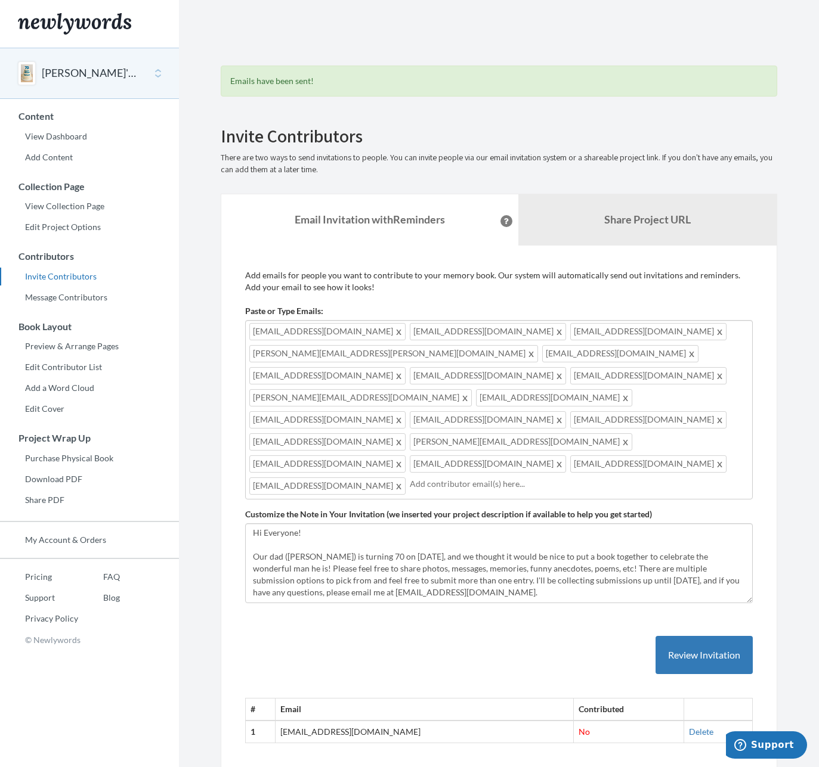
click at [599, 423] on div "[EMAIL_ADDRESS][DOMAIN_NAME] [EMAIL_ADDRESS][DOMAIN_NAME] [EMAIL_ADDRESS][DOMAI…" at bounding box center [498, 409] width 507 height 179
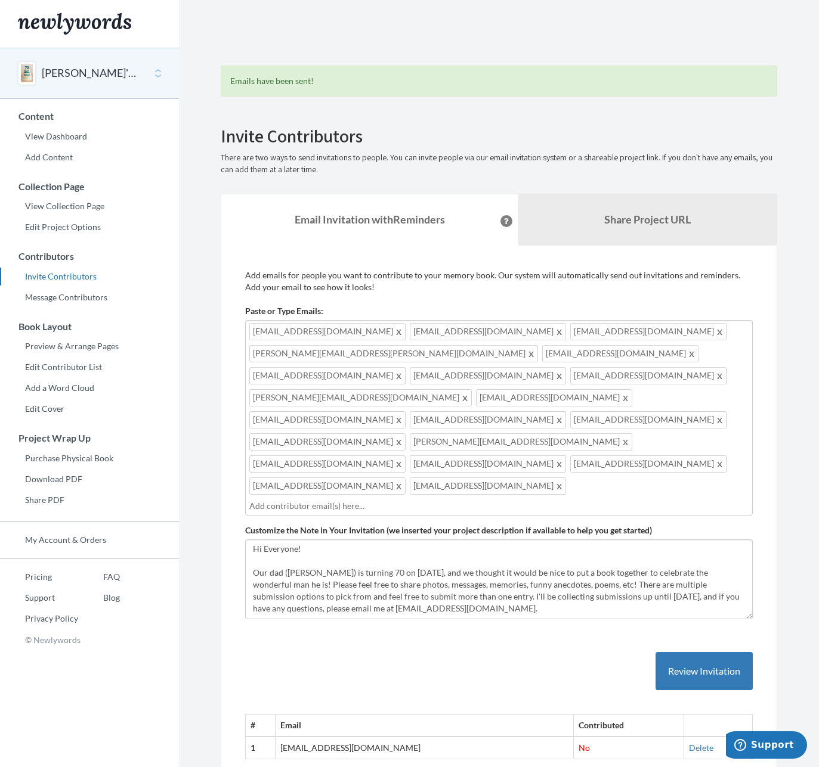
drag, startPoint x: 402, startPoint y: 678, endPoint x: 277, endPoint y: 686, distance: 125.4
click at [277, 737] on tr "1 [EMAIL_ADDRESS][DOMAIN_NAME] No [GEOGRAPHIC_DATA]" at bounding box center [499, 748] width 507 height 22
copy tr "[EMAIL_ADDRESS][DOMAIN_NAME]"
click at [692, 652] on button "Review Invitation" at bounding box center [703, 671] width 97 height 39
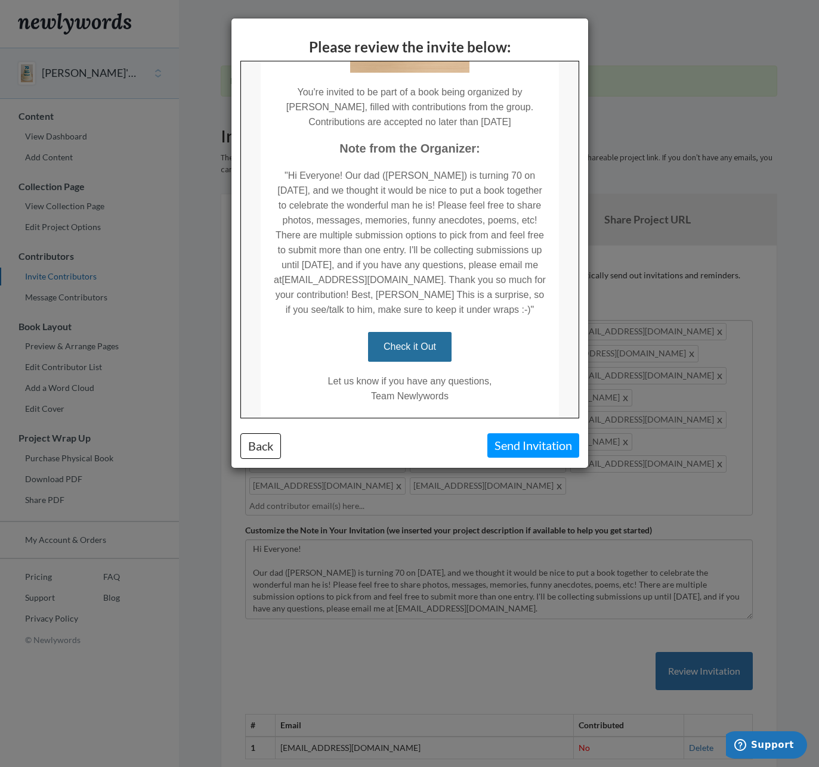
scroll to position [292, 0]
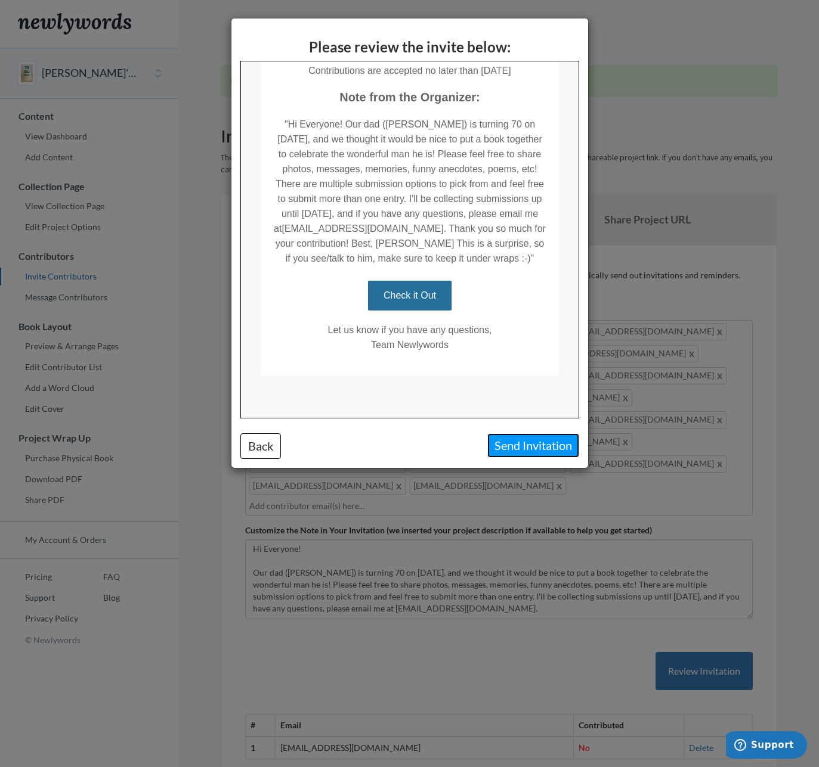
click at [534, 444] on button "Send Invitation" at bounding box center [533, 445] width 92 height 24
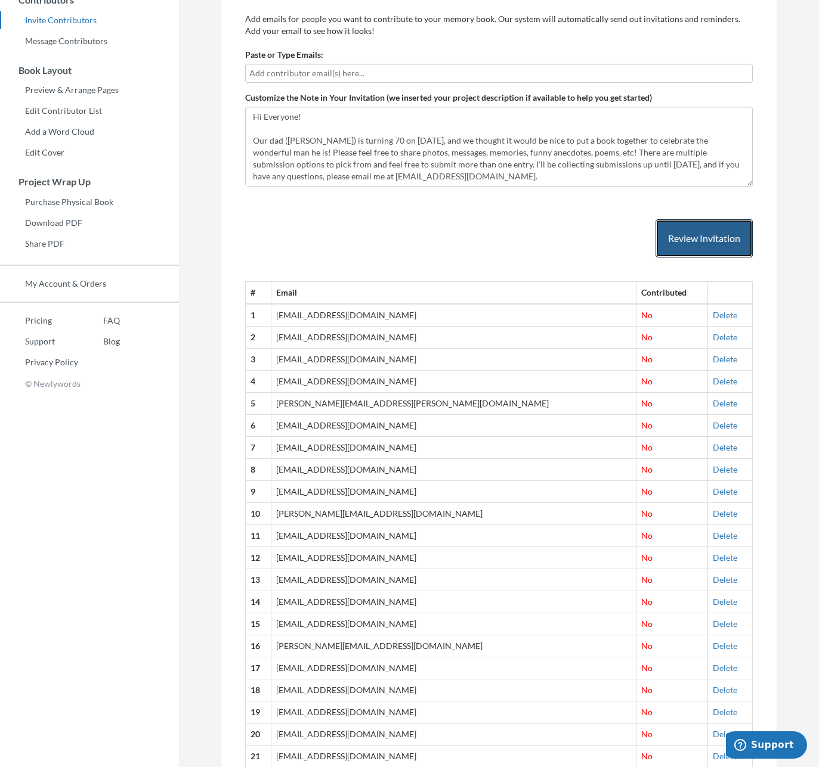
scroll to position [252, 0]
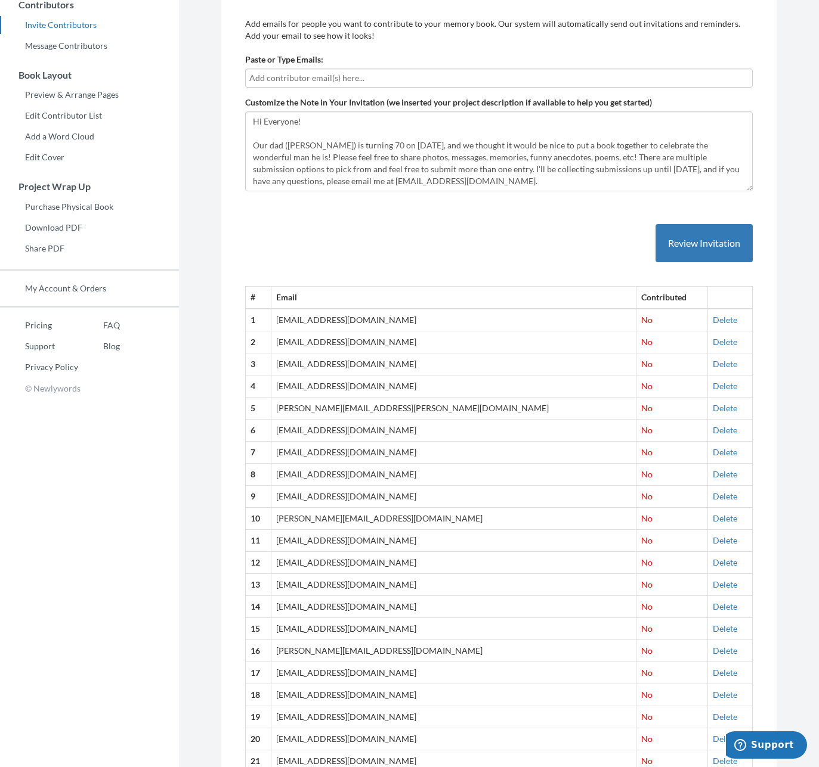
click at [280, 84] on div at bounding box center [498, 78] width 507 height 19
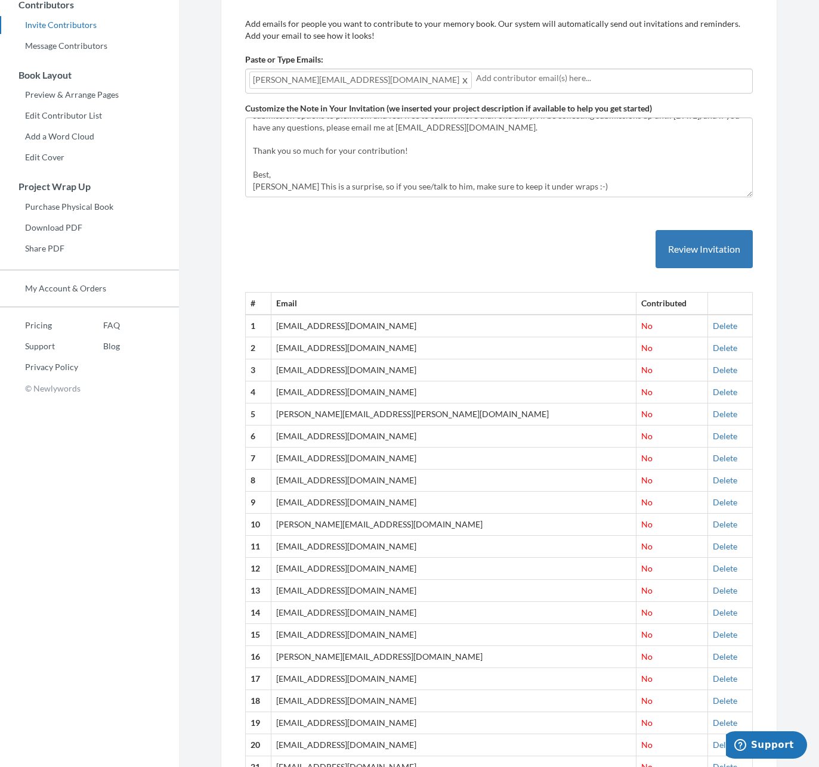
scroll to position [80, 0]
click at [686, 246] on button "Review Invitation" at bounding box center [703, 249] width 97 height 39
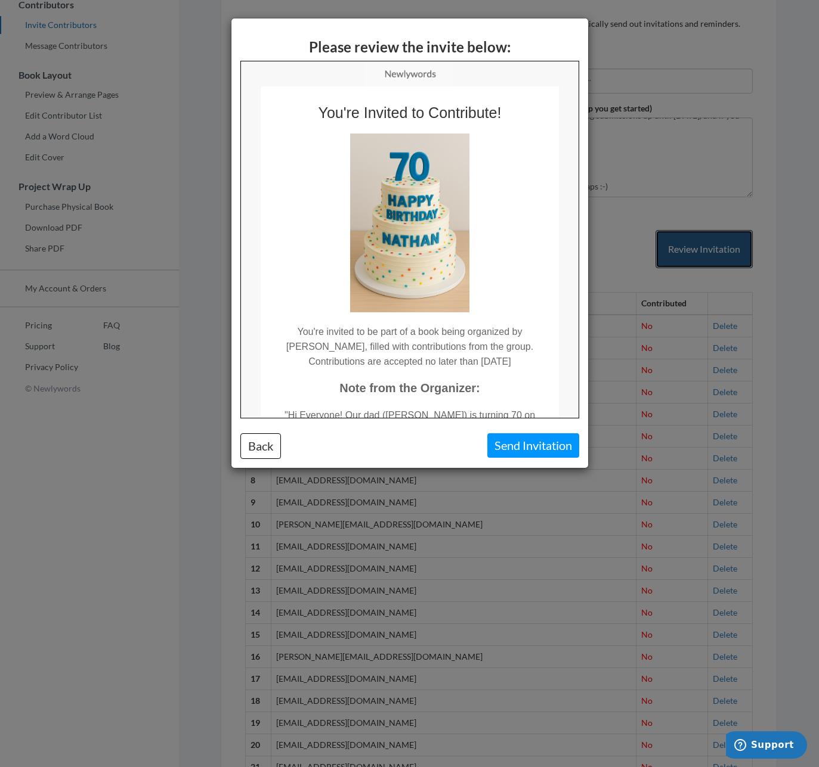
scroll to position [0, 0]
click at [525, 452] on button "Send Invitation" at bounding box center [533, 445] width 92 height 24
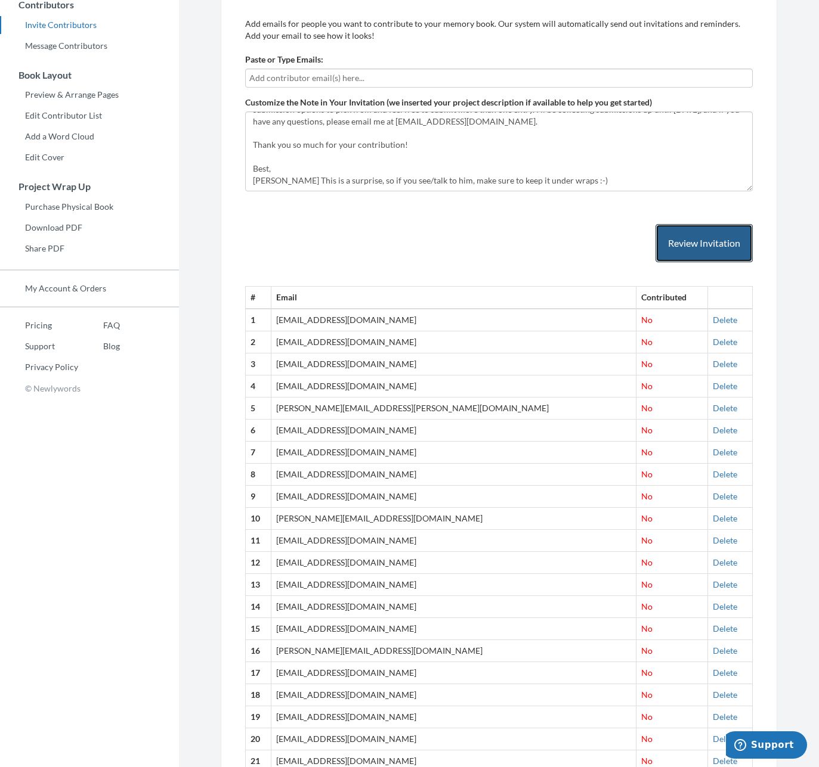
scroll to position [351, 0]
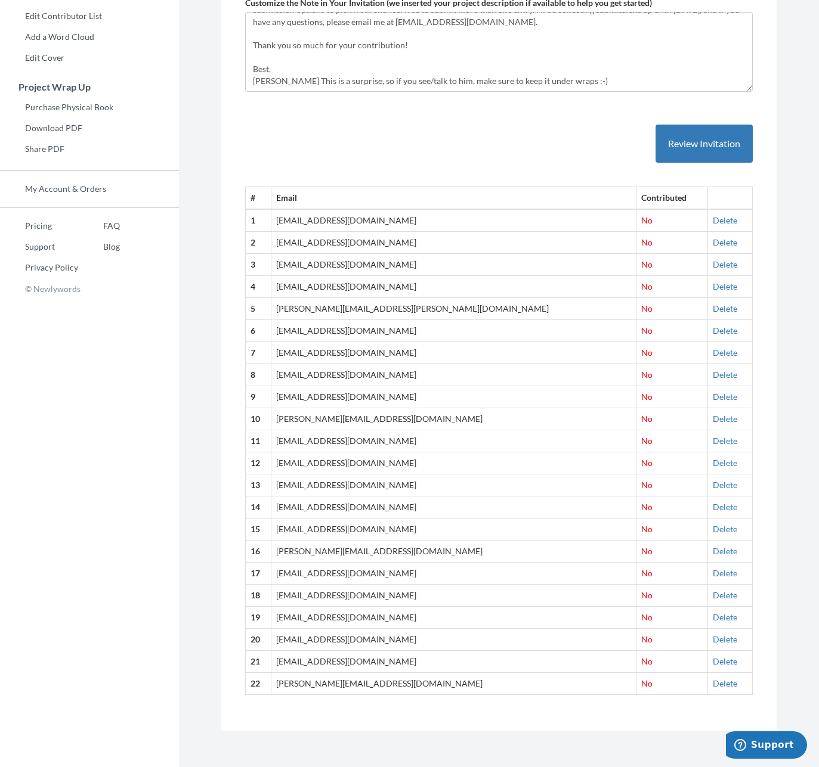
drag, startPoint x: 410, startPoint y: 266, endPoint x: 292, endPoint y: 269, distance: 117.5
click at [292, 269] on td "[EMAIL_ADDRESS][DOMAIN_NAME]" at bounding box center [453, 265] width 365 height 22
copy td "[EMAIL_ADDRESS][DOMAIN_NAME]"
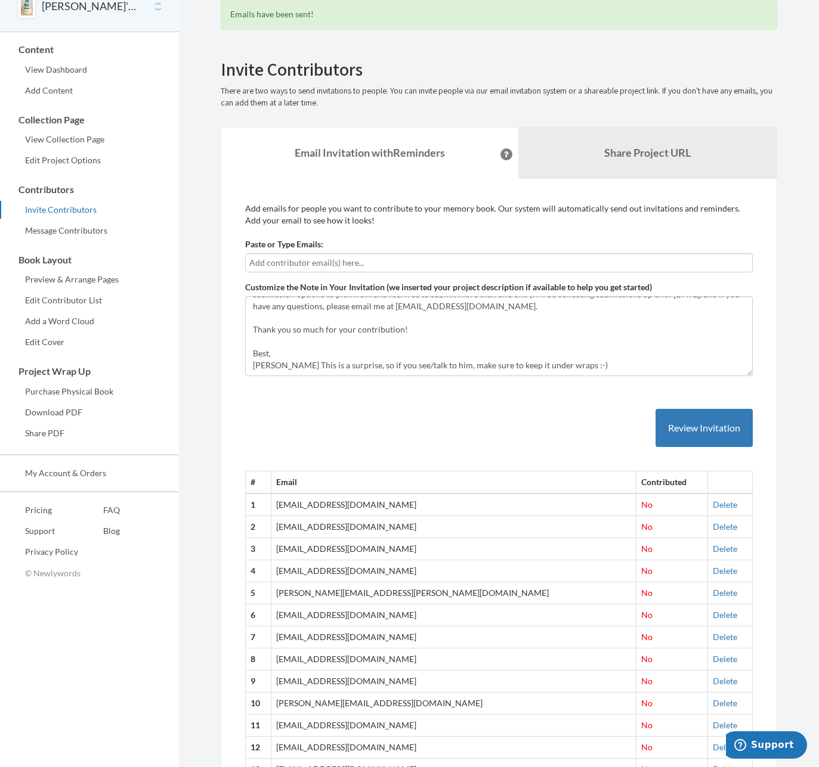
scroll to position [0, 0]
